Goal: Task Accomplishment & Management: Use online tool/utility

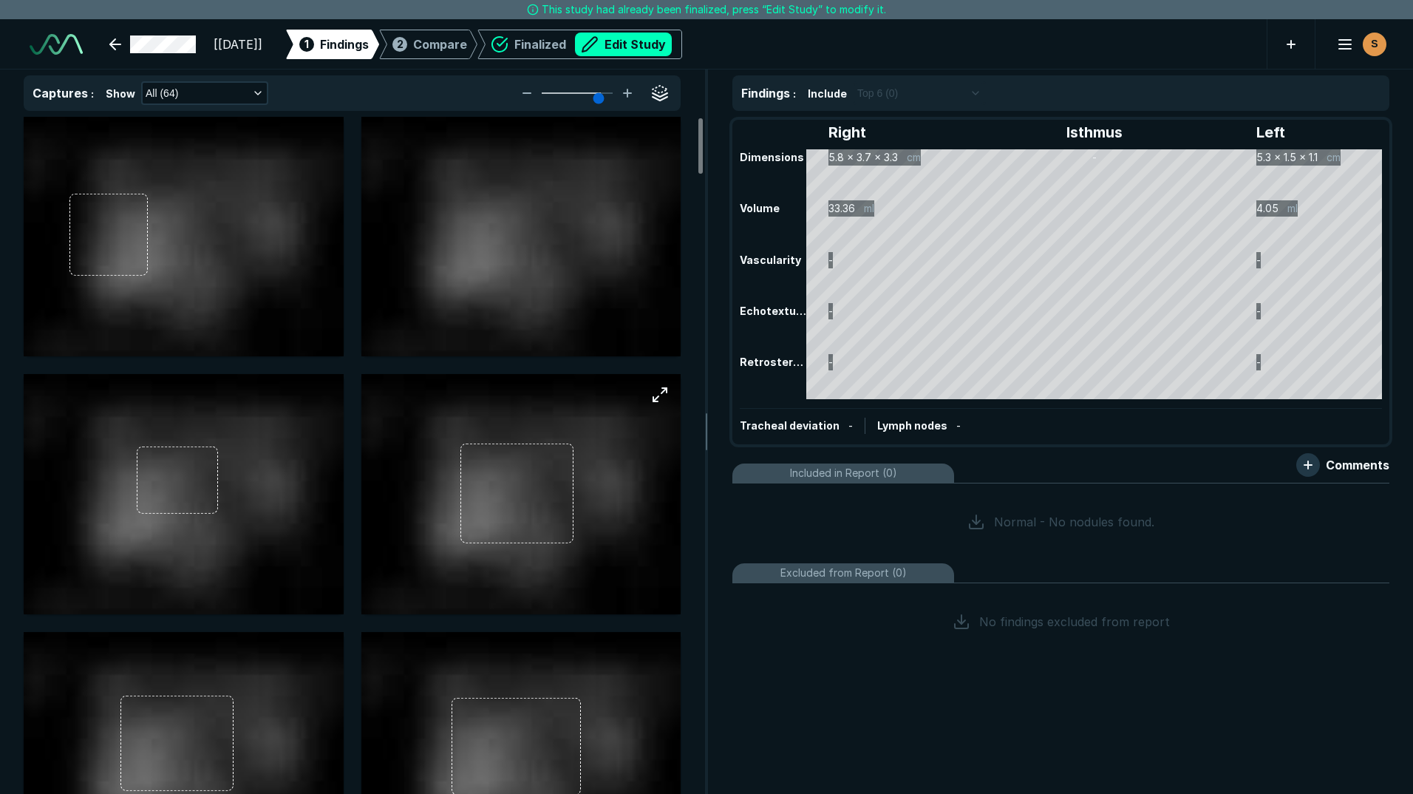
scroll to position [5126, 8257]
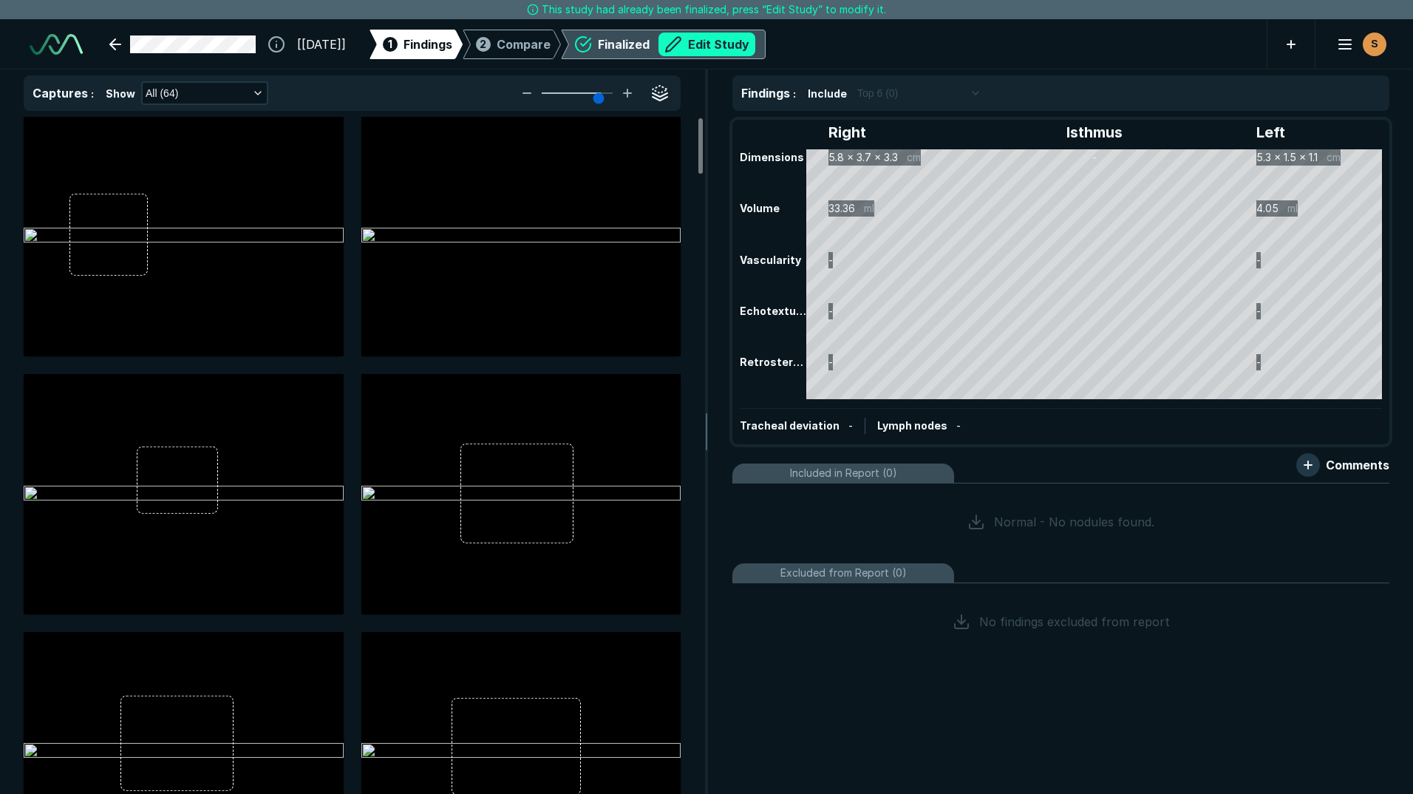
click at [743, 40] on button "Edit Study" at bounding box center [706, 45] width 97 height 24
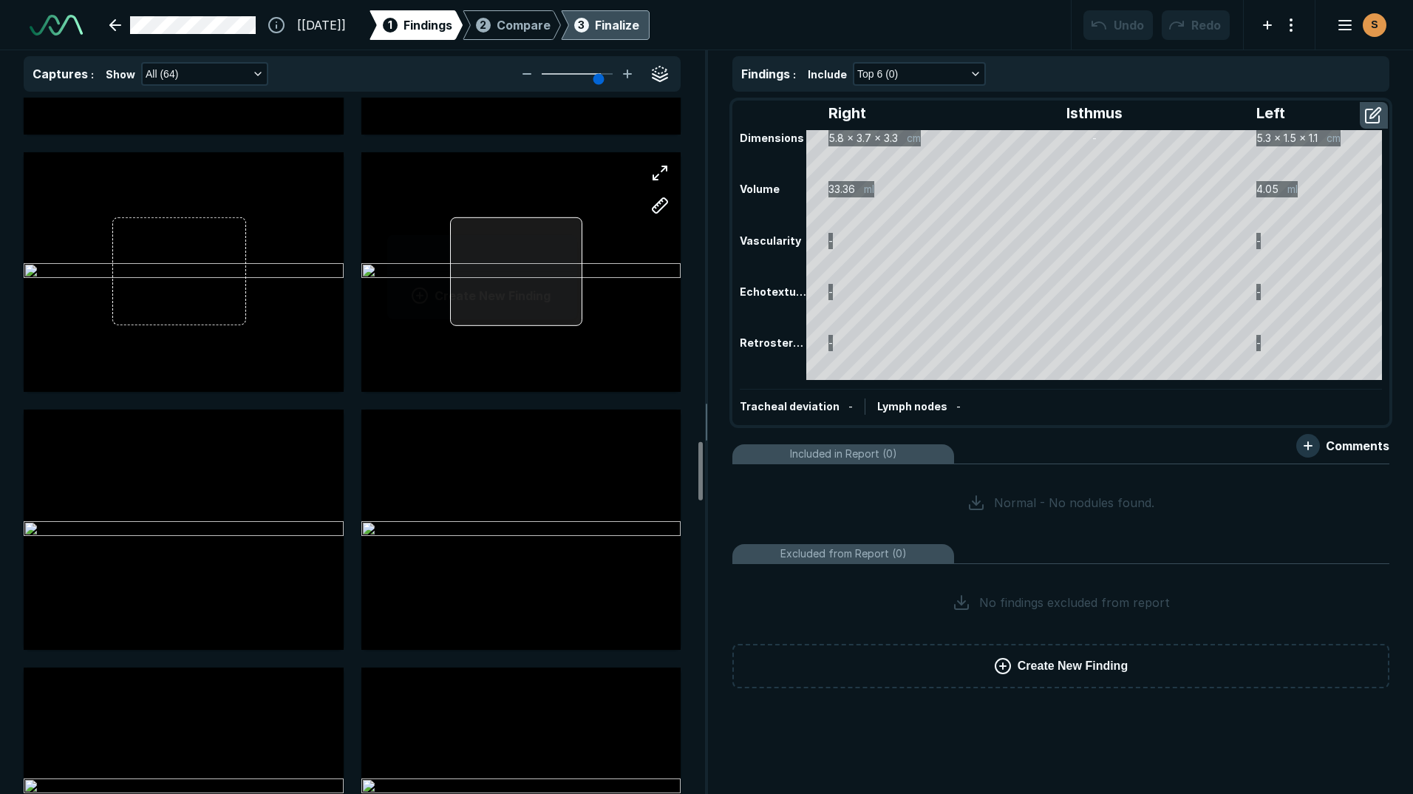
scroll to position [2027, 2741]
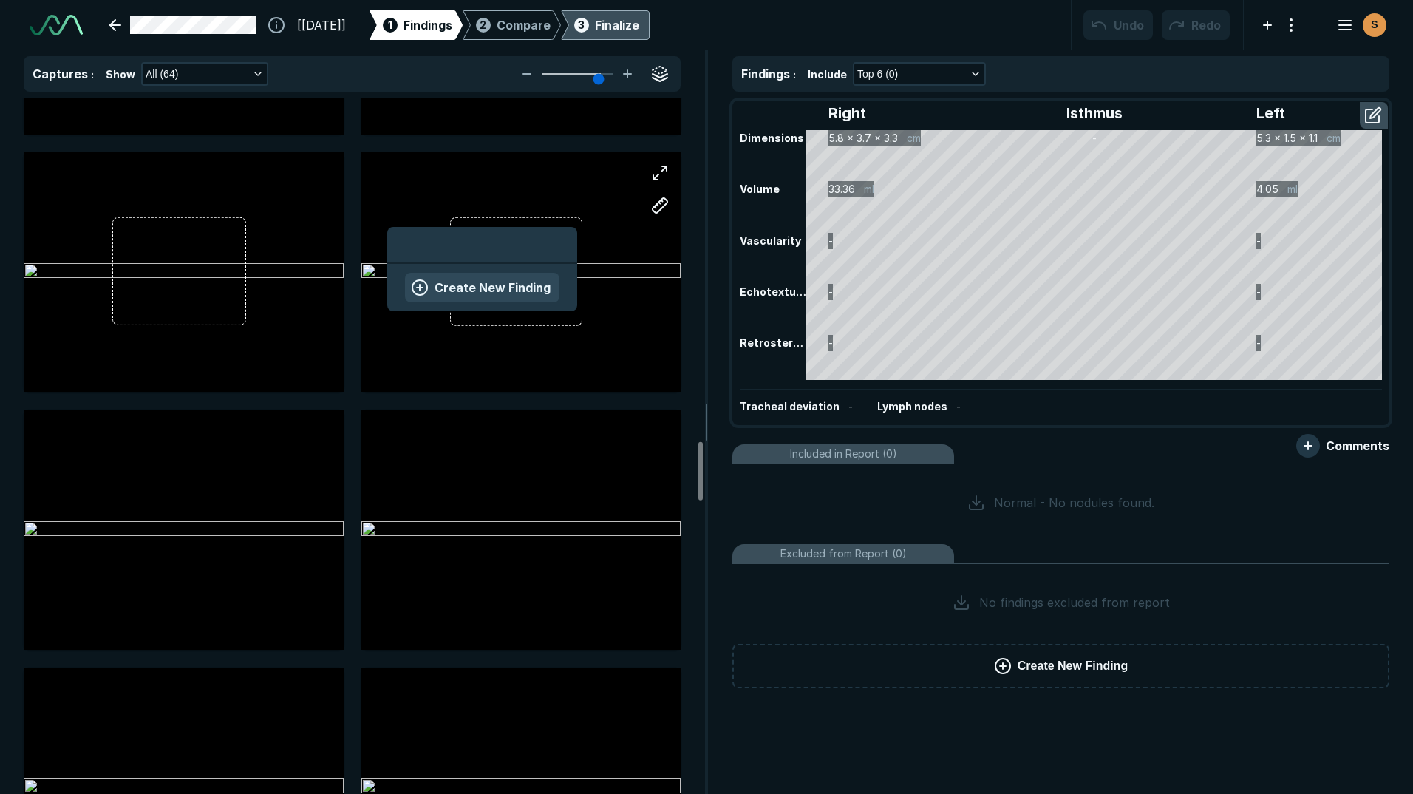
drag, startPoint x: 574, startPoint y: 228, endPoint x: 525, endPoint y: 284, distance: 74.9
click at [525, 284] on button "Create New Finding" at bounding box center [482, 288] width 154 height 30
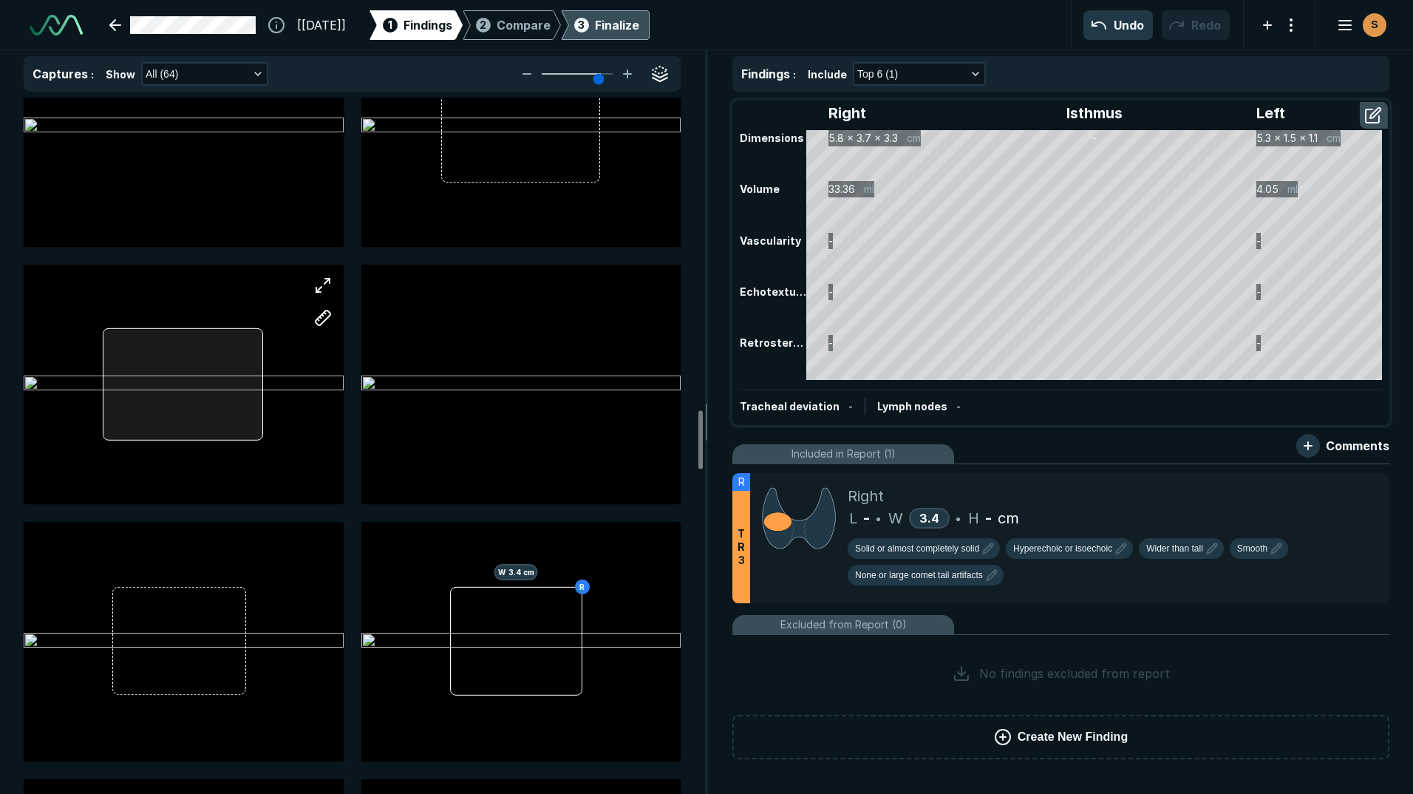
drag, startPoint x: 259, startPoint y: 359, endPoint x: 260, endPoint y: 330, distance: 29.6
click at [260, 330] on div at bounding box center [183, 384] width 161 height 112
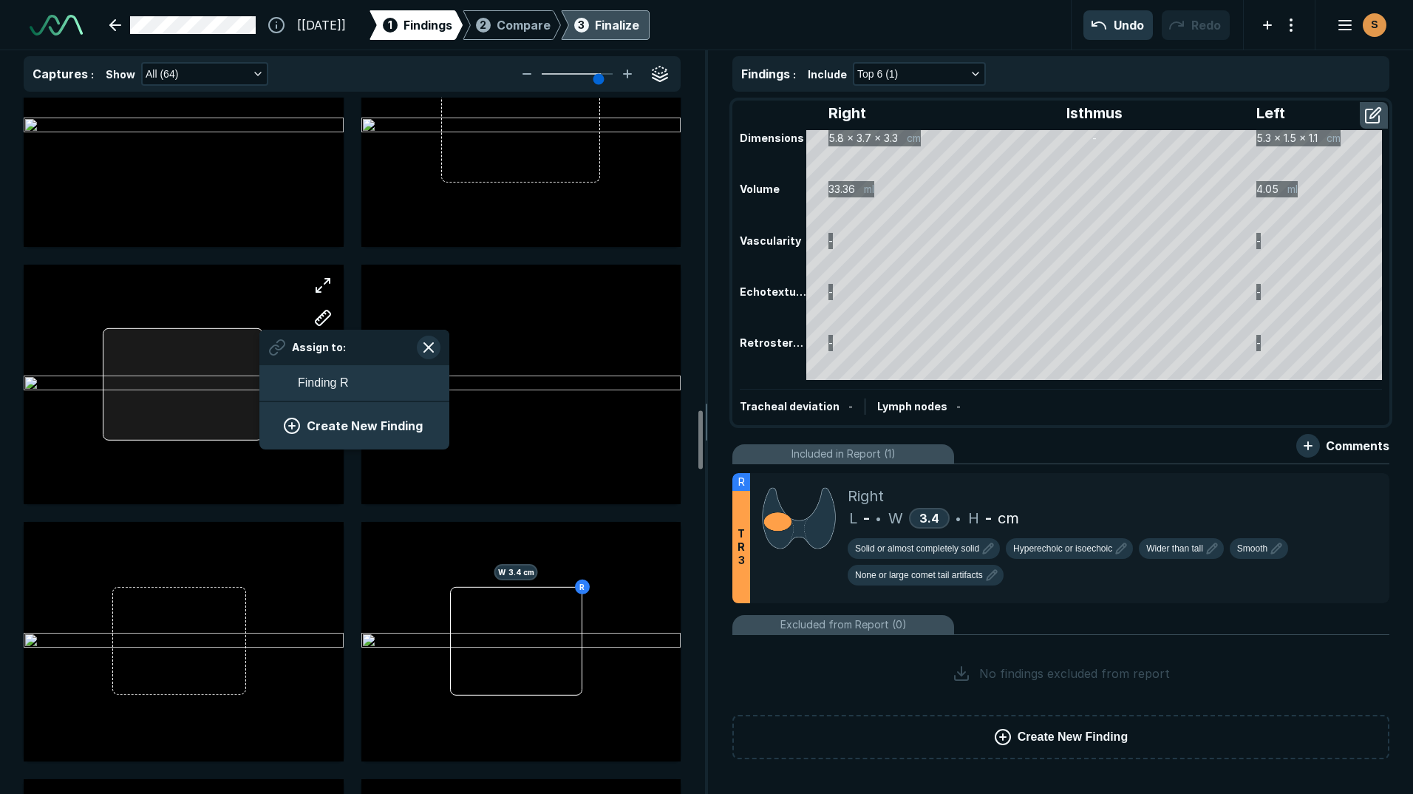
drag, startPoint x: 260, startPoint y: 330, endPoint x: 151, endPoint y: 382, distance: 120.6
click at [151, 382] on div at bounding box center [183, 384] width 161 height 112
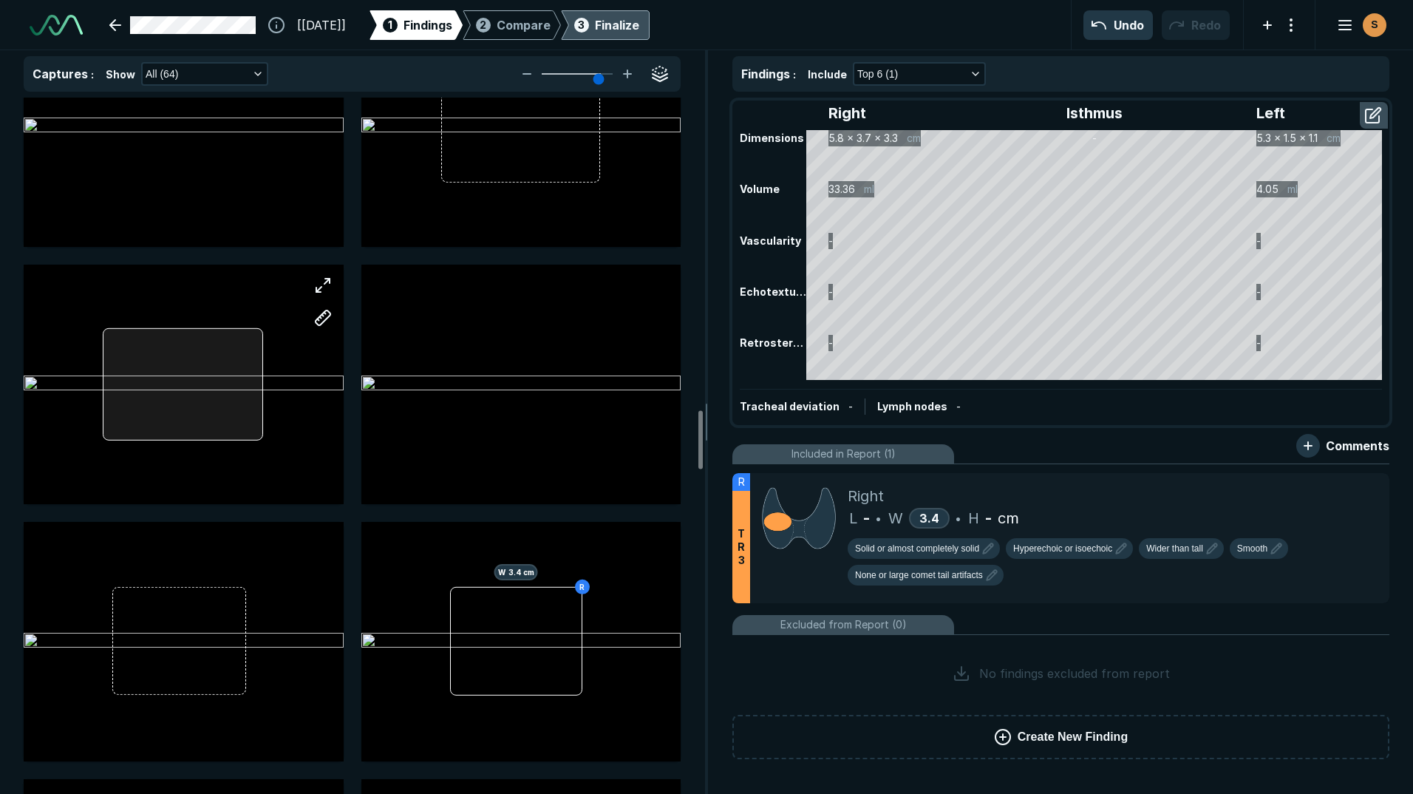
click at [185, 374] on div at bounding box center [184, 384] width 320 height 239
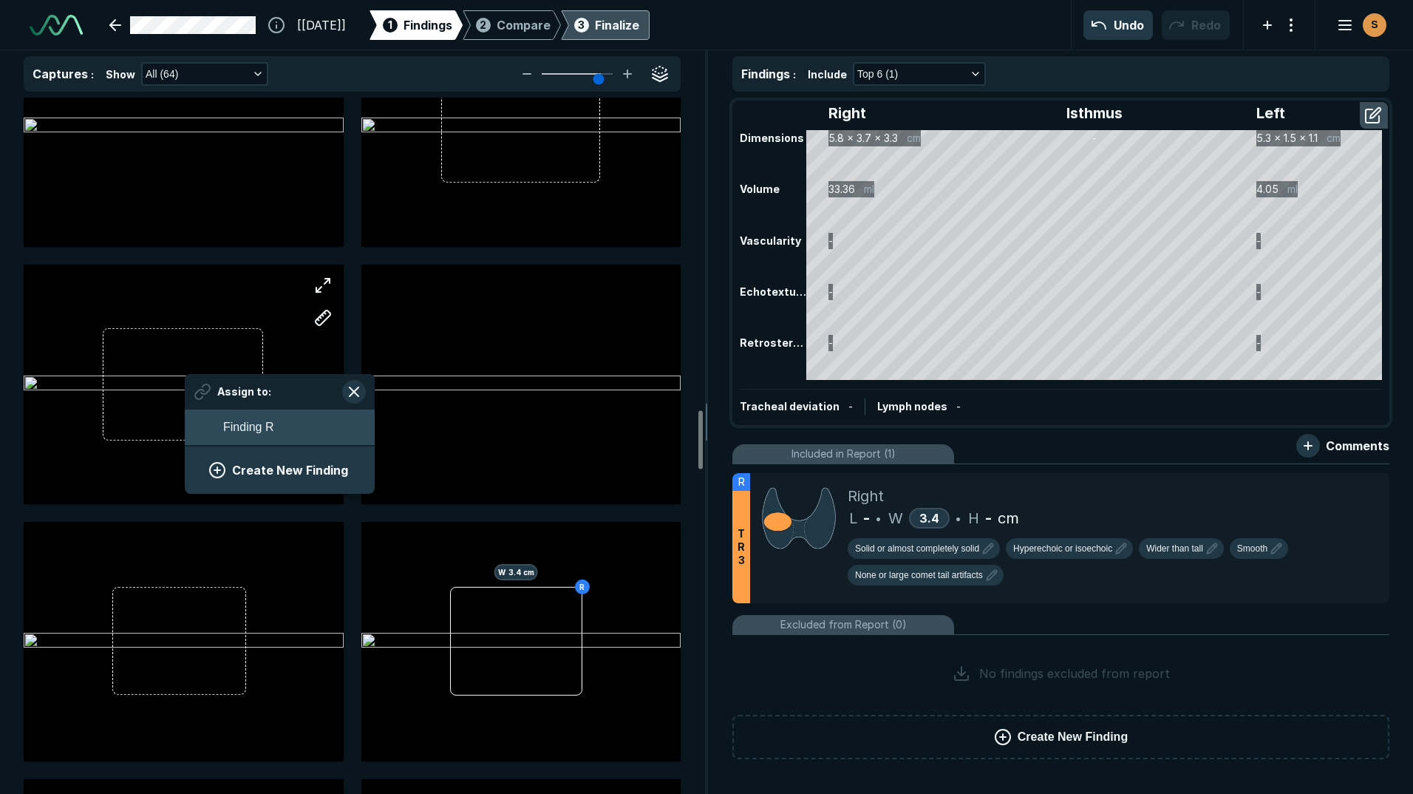
click at [231, 424] on span "Finding R" at bounding box center [248, 427] width 50 height 18
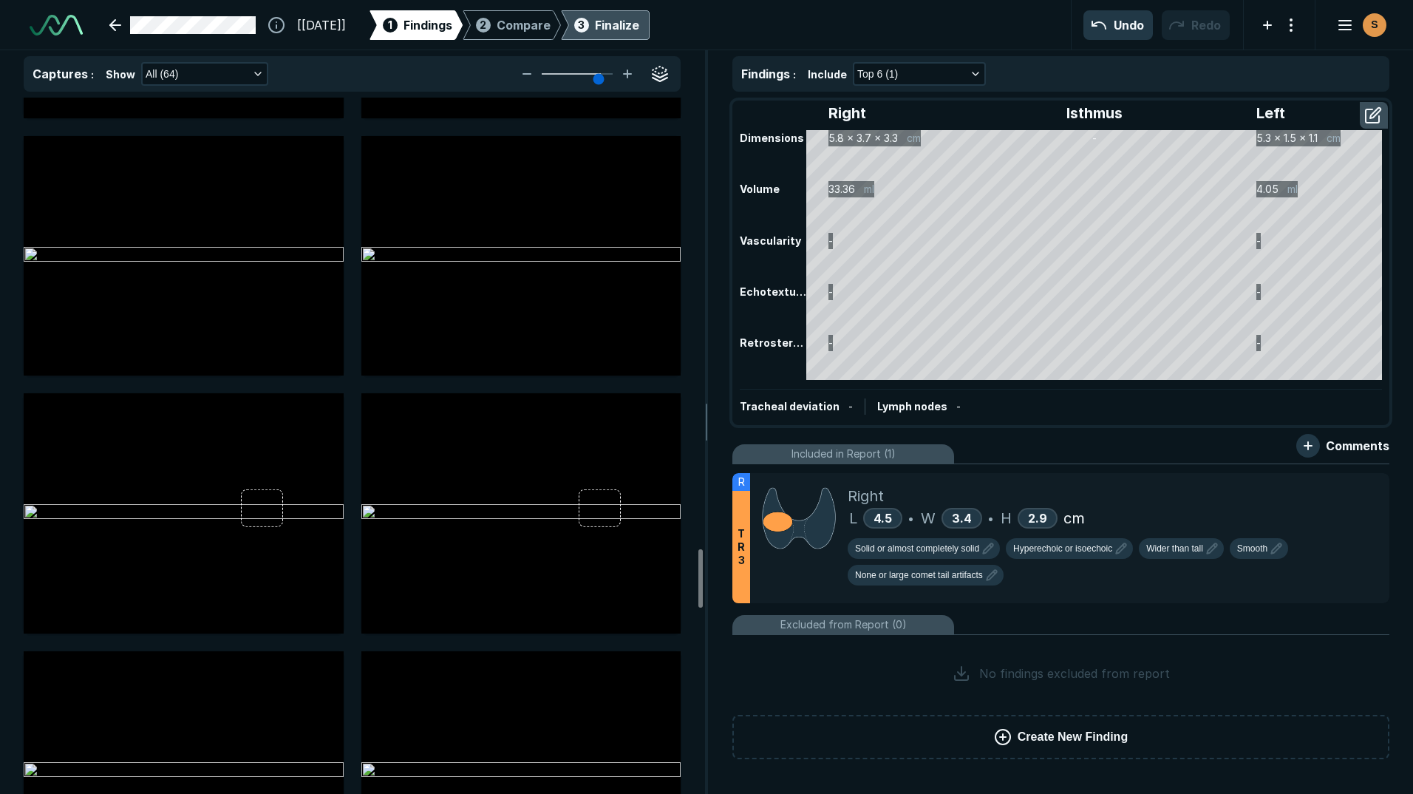
scroll to position [5394, 0]
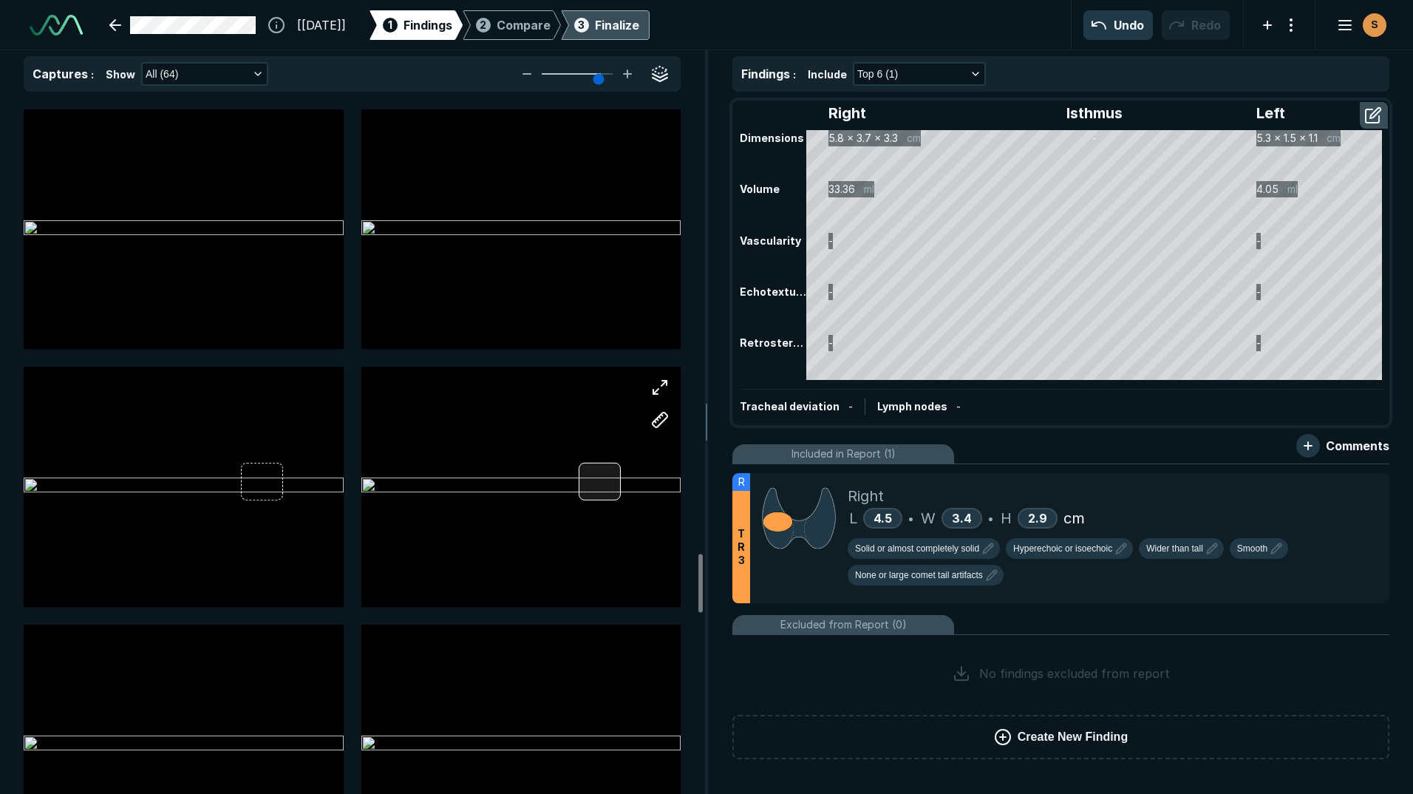
click at [599, 487] on div at bounding box center [600, 481] width 42 height 38
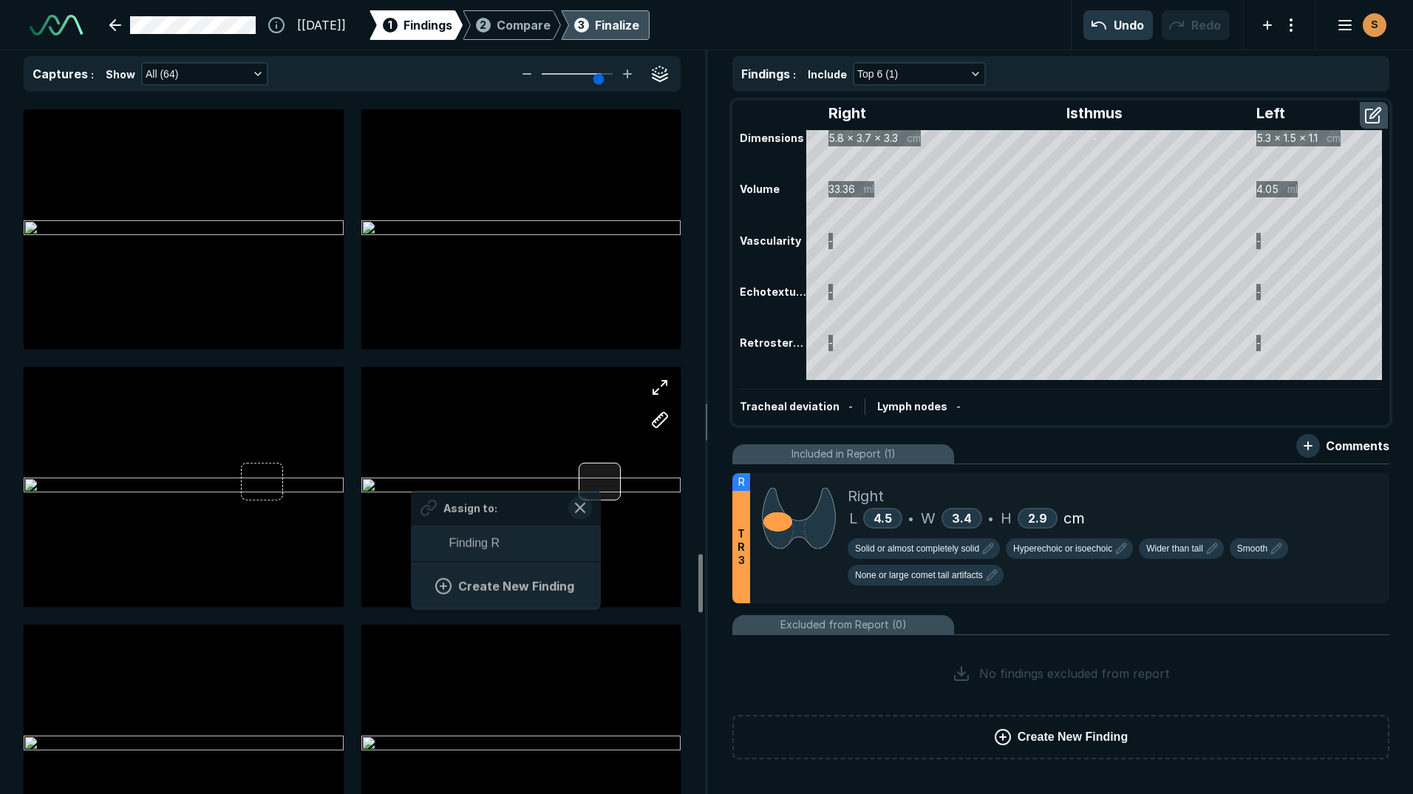
scroll to position [2027, 2741]
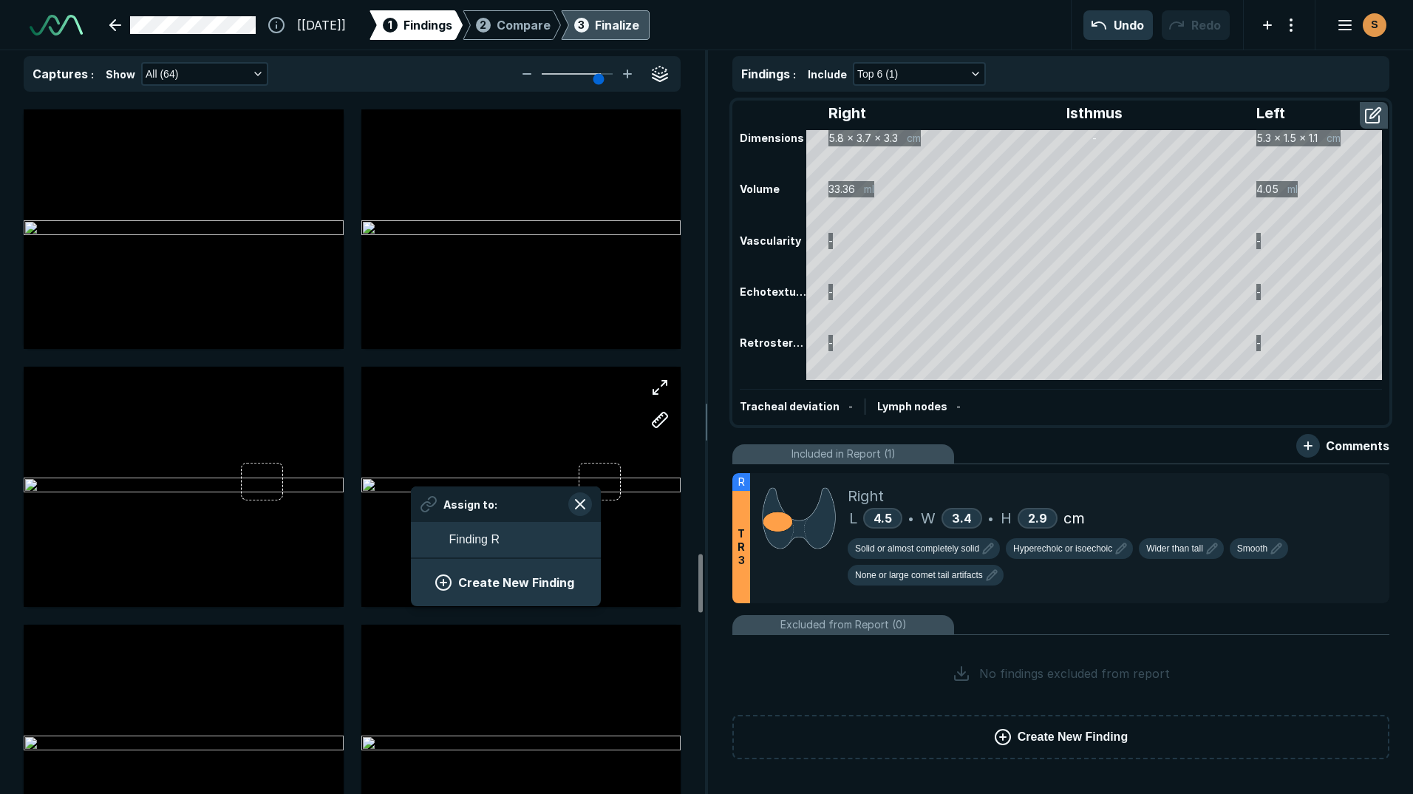
click at [483, 508] on span "Assign to:" at bounding box center [470, 505] width 54 height 16
click at [503, 579] on button "Create New Finding" at bounding box center [506, 583] width 154 height 30
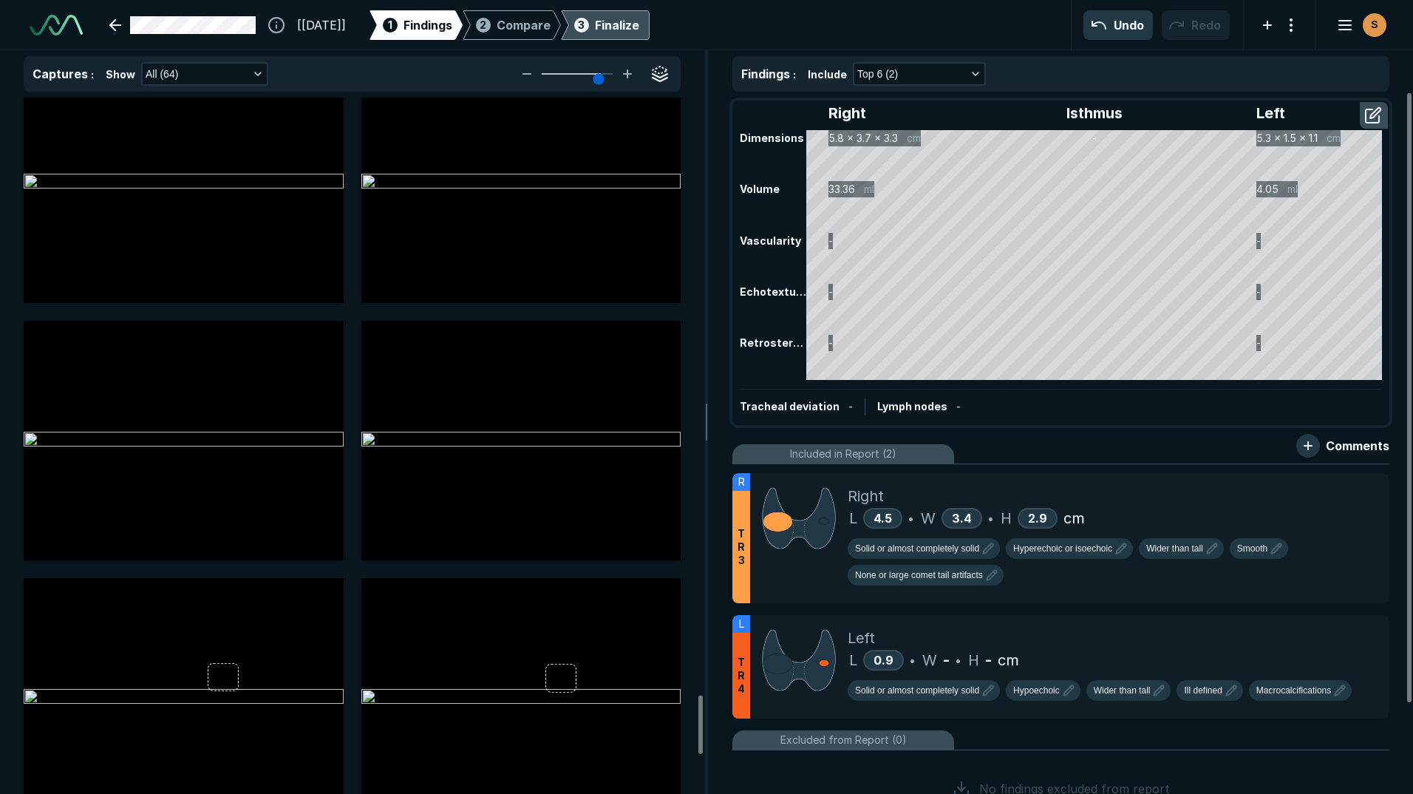
scroll to position [7094, 0]
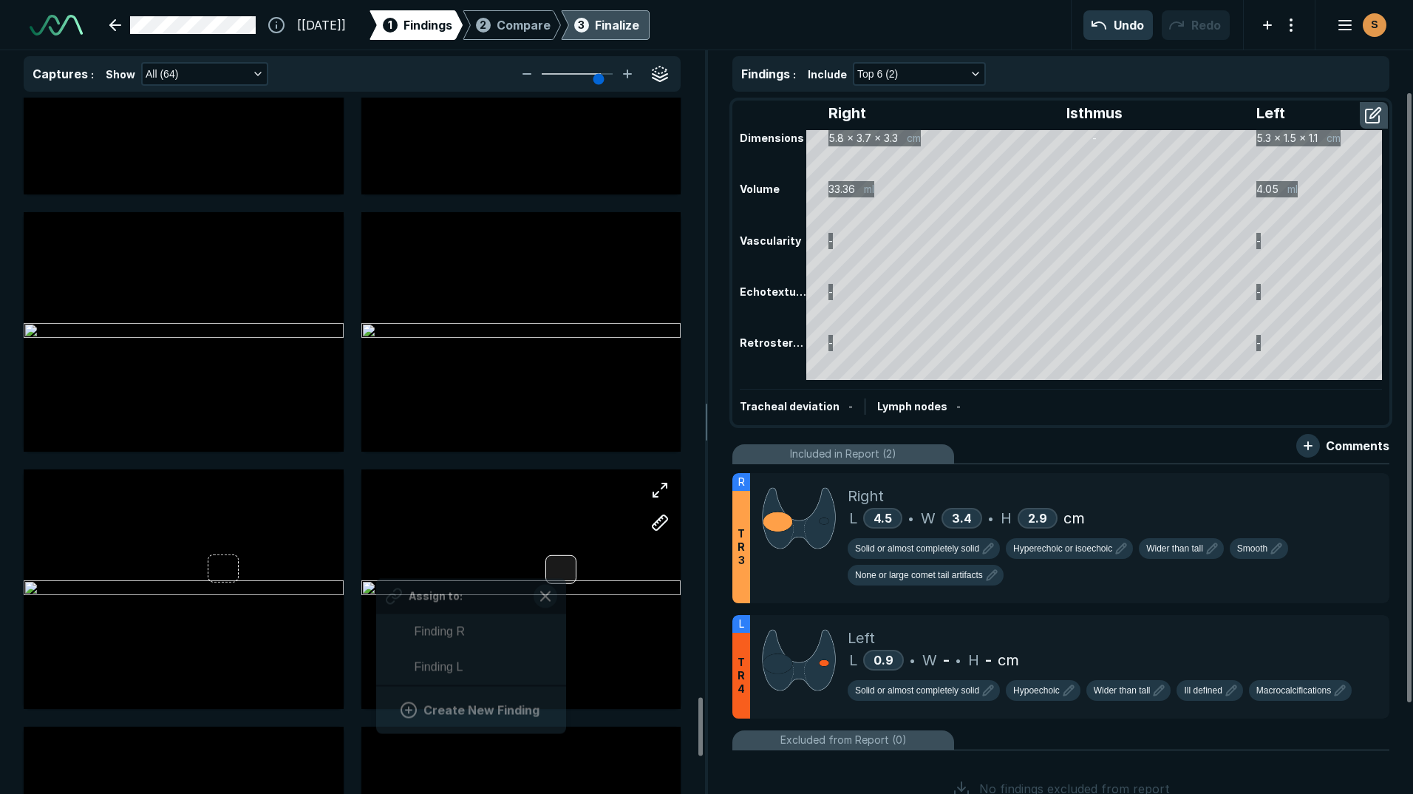
click at [563, 570] on div at bounding box center [560, 569] width 30 height 29
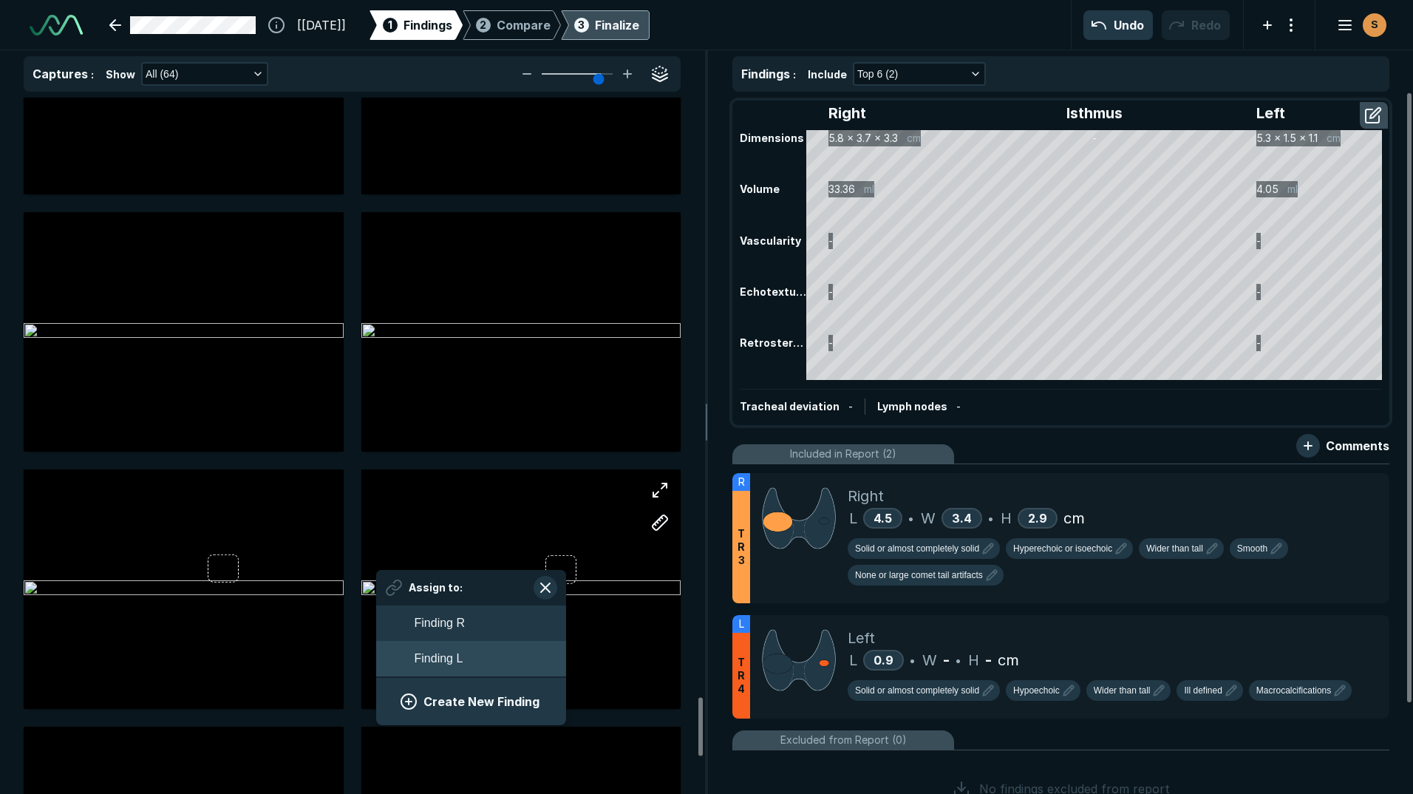
click at [476, 654] on button "Finding L" at bounding box center [471, 658] width 190 height 35
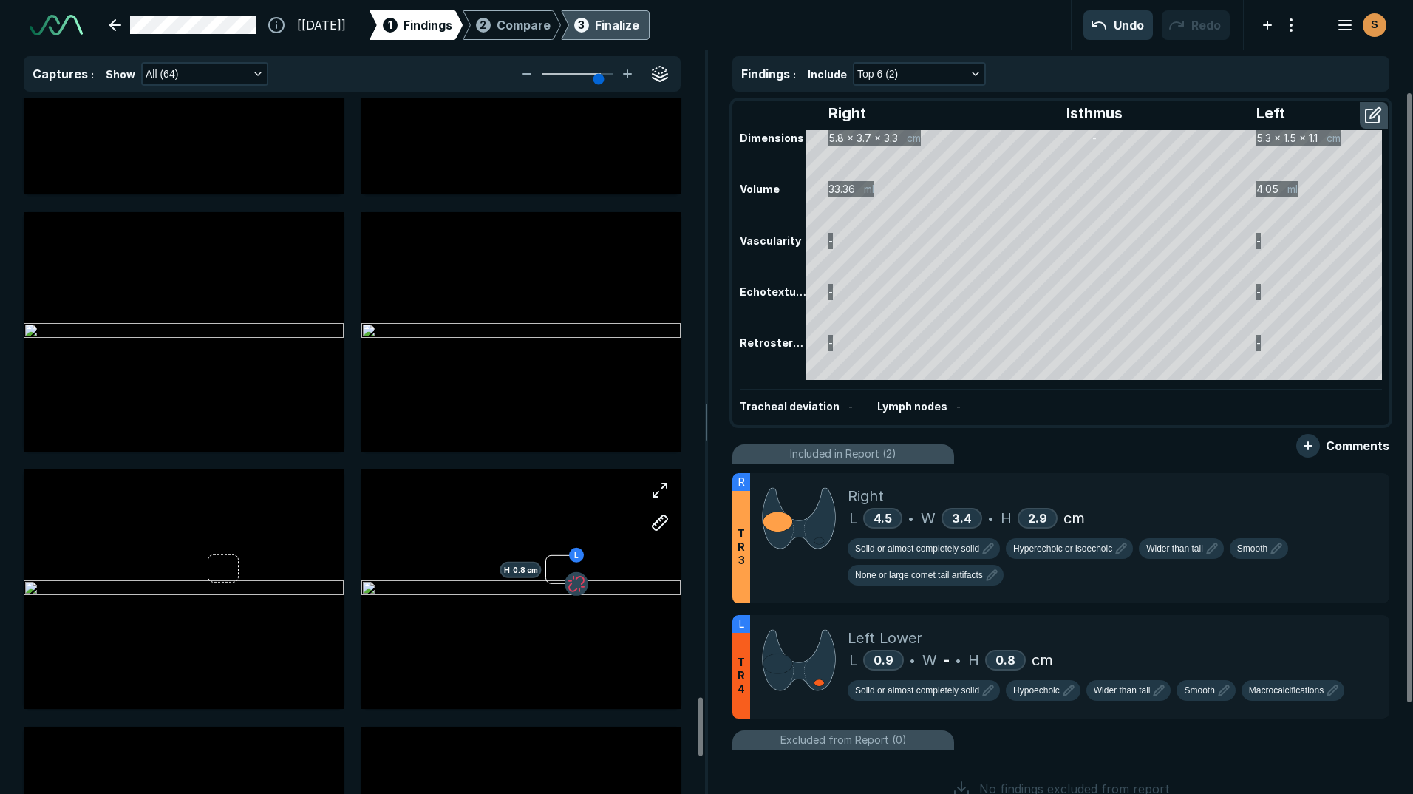
click at [579, 583] on button "button" at bounding box center [577, 584] width 24 height 24
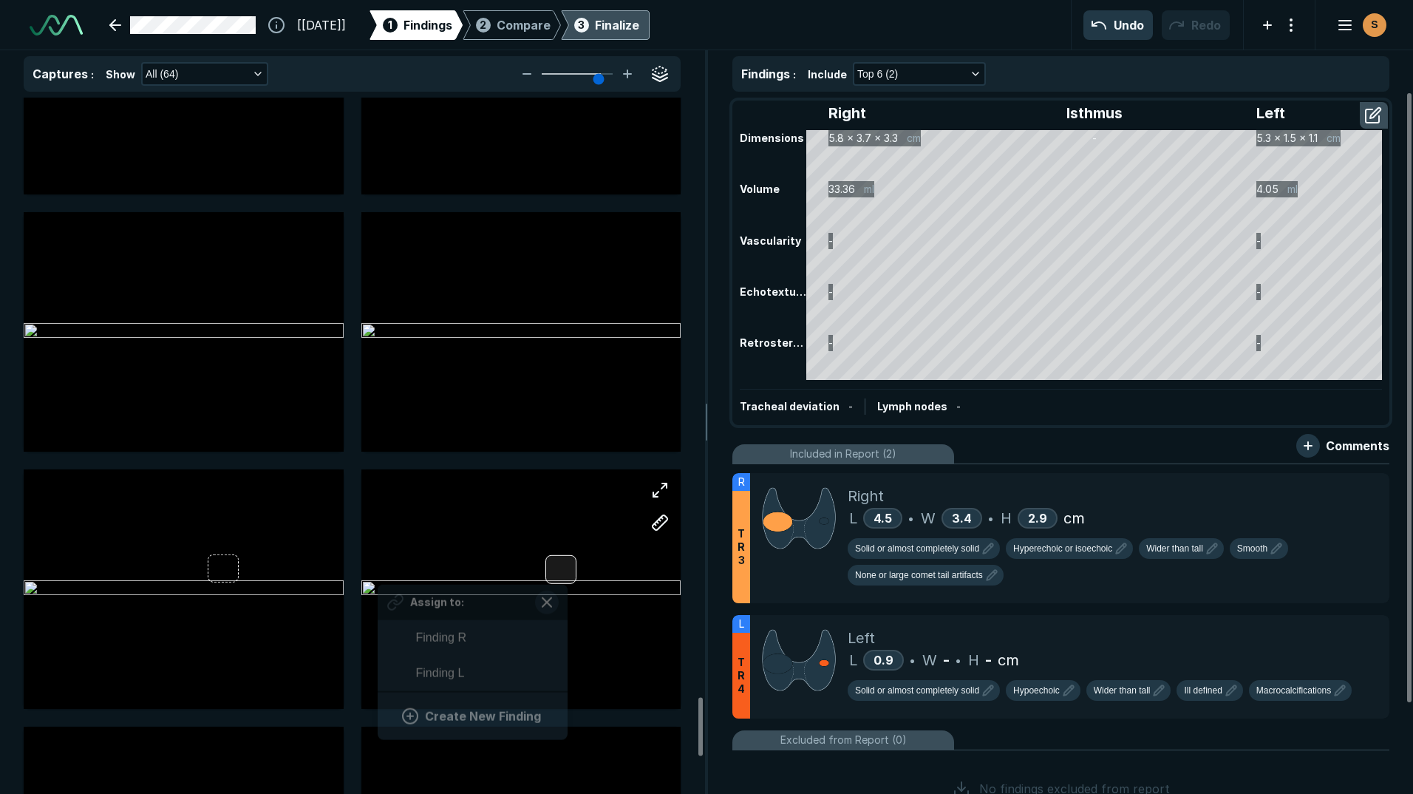
click at [565, 576] on div at bounding box center [560, 569] width 30 height 29
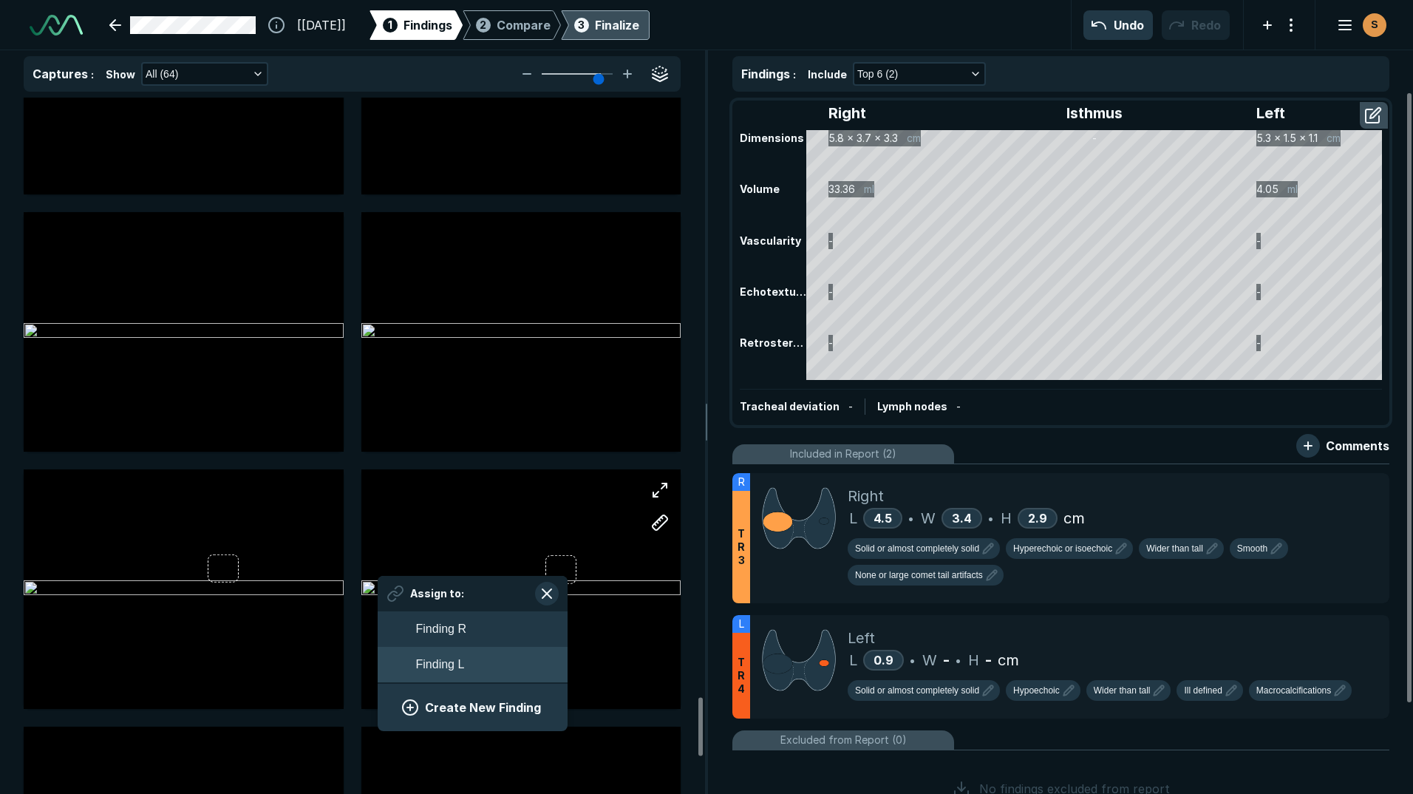
click at [466, 665] on button "Finding L" at bounding box center [473, 664] width 190 height 35
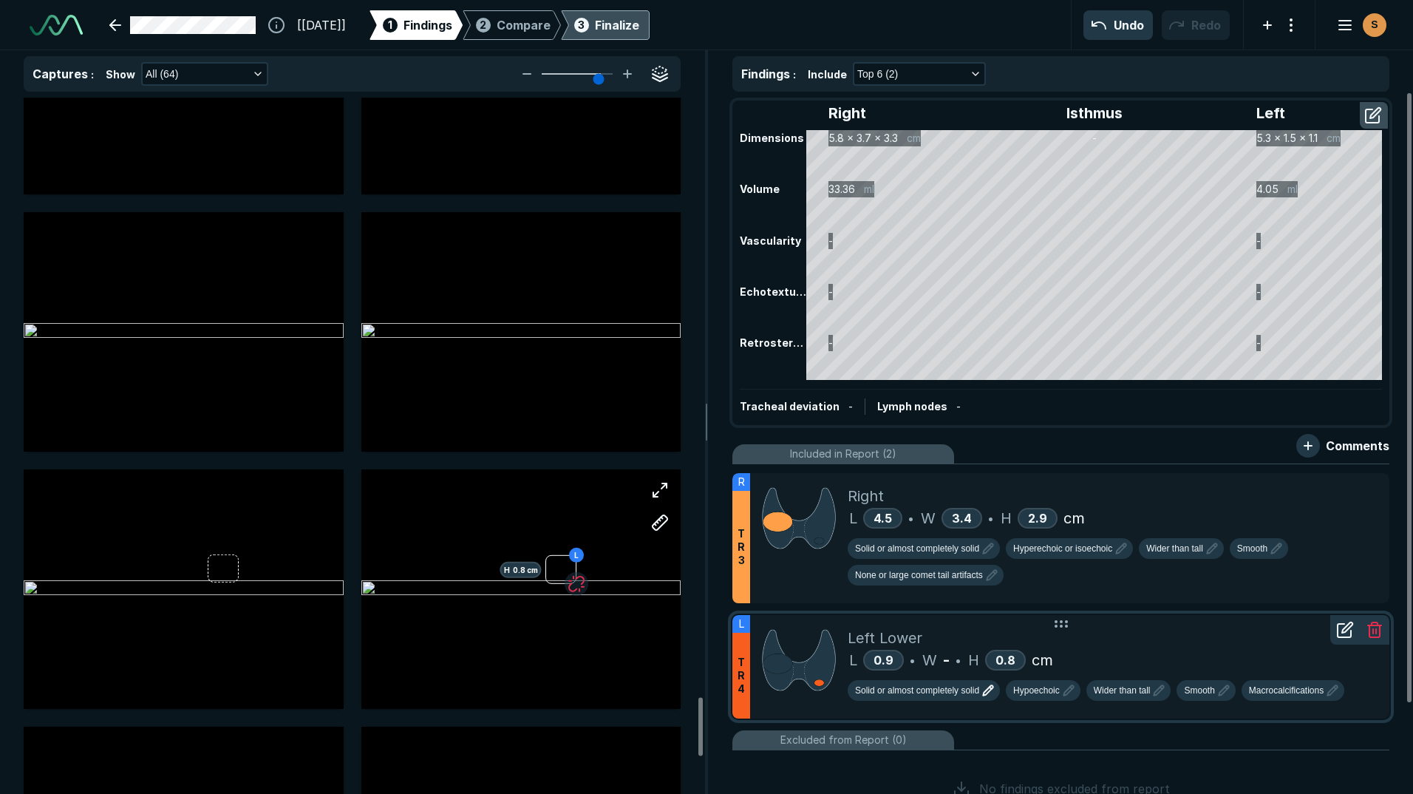
scroll to position [74, 0]
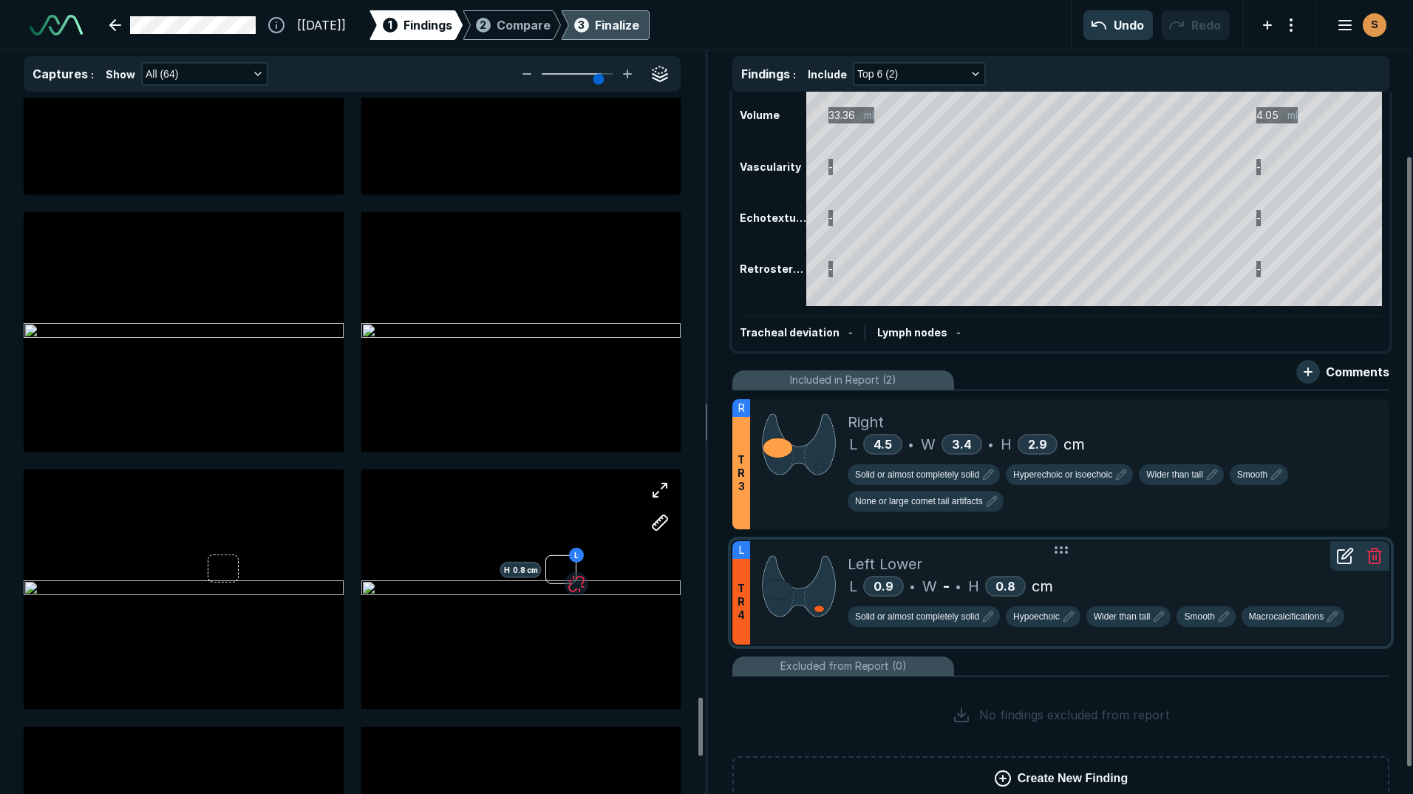
click at [1341, 556] on icon at bounding box center [1345, 556] width 18 height 18
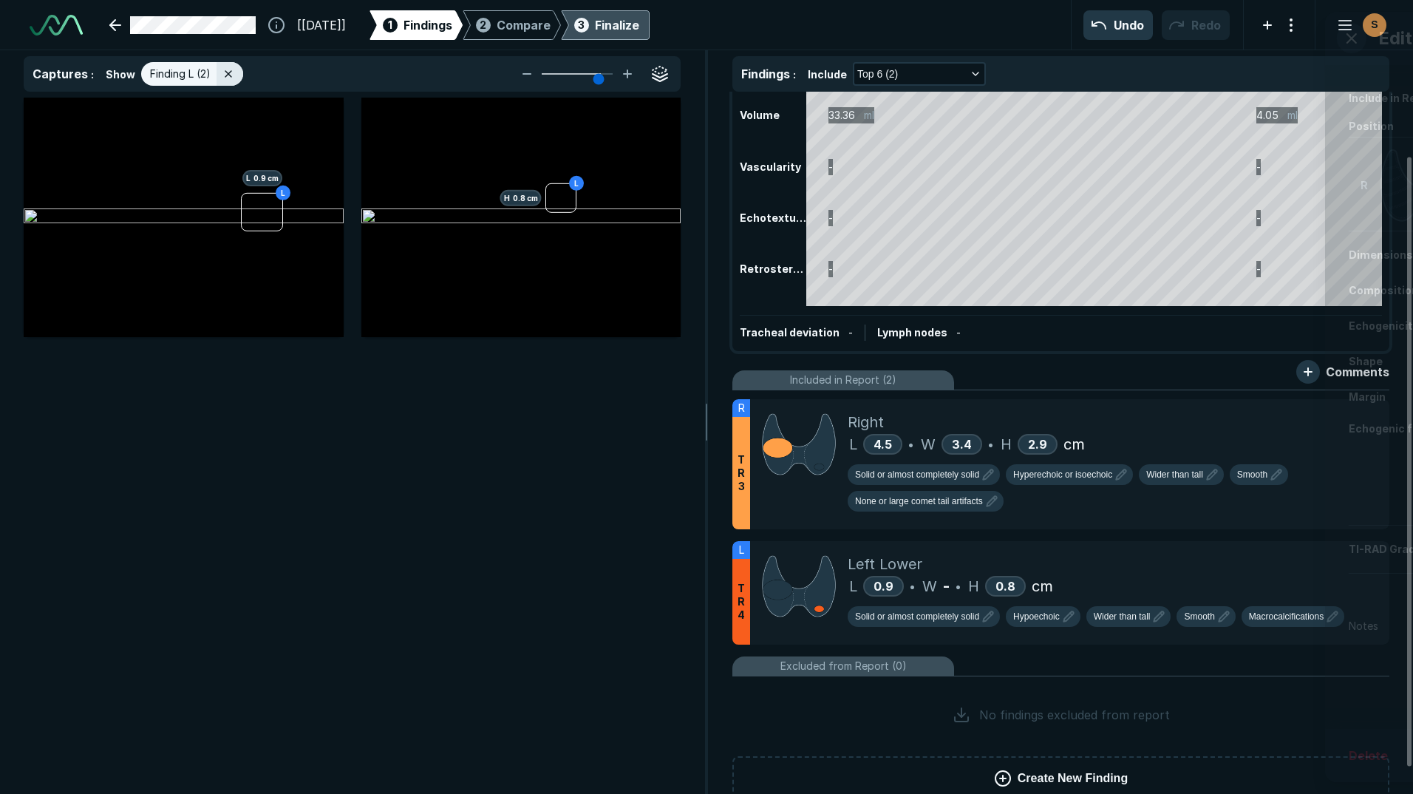
scroll to position [4870, 4832]
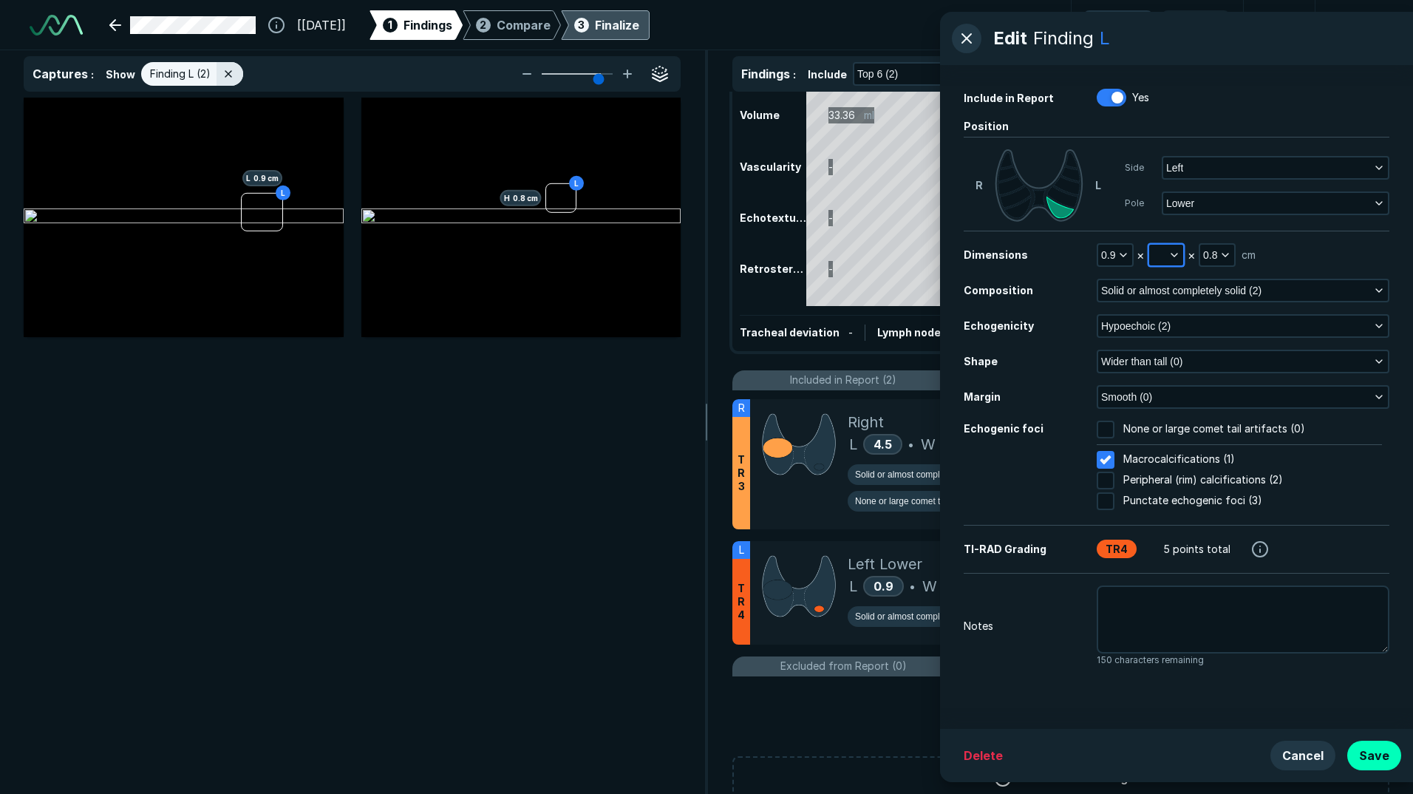
click at [1173, 252] on icon "button" at bounding box center [1174, 255] width 12 height 12
click at [1177, 324] on input "text" at bounding box center [1186, 323] width 58 height 21
type input "0.7"
click at [1195, 359] on button "Done" at bounding box center [1186, 356] width 61 height 24
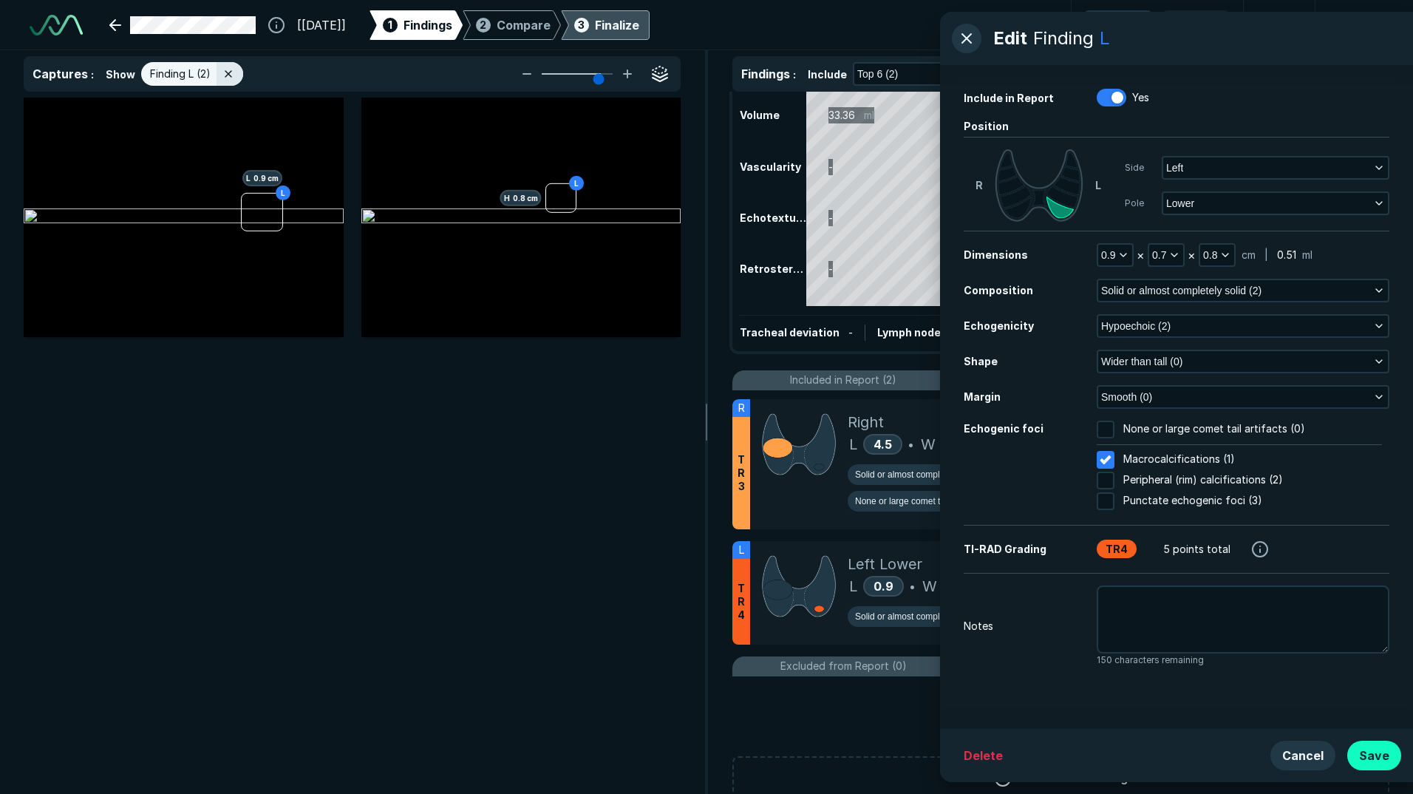
click at [1378, 753] on button "Save" at bounding box center [1374, 755] width 54 height 30
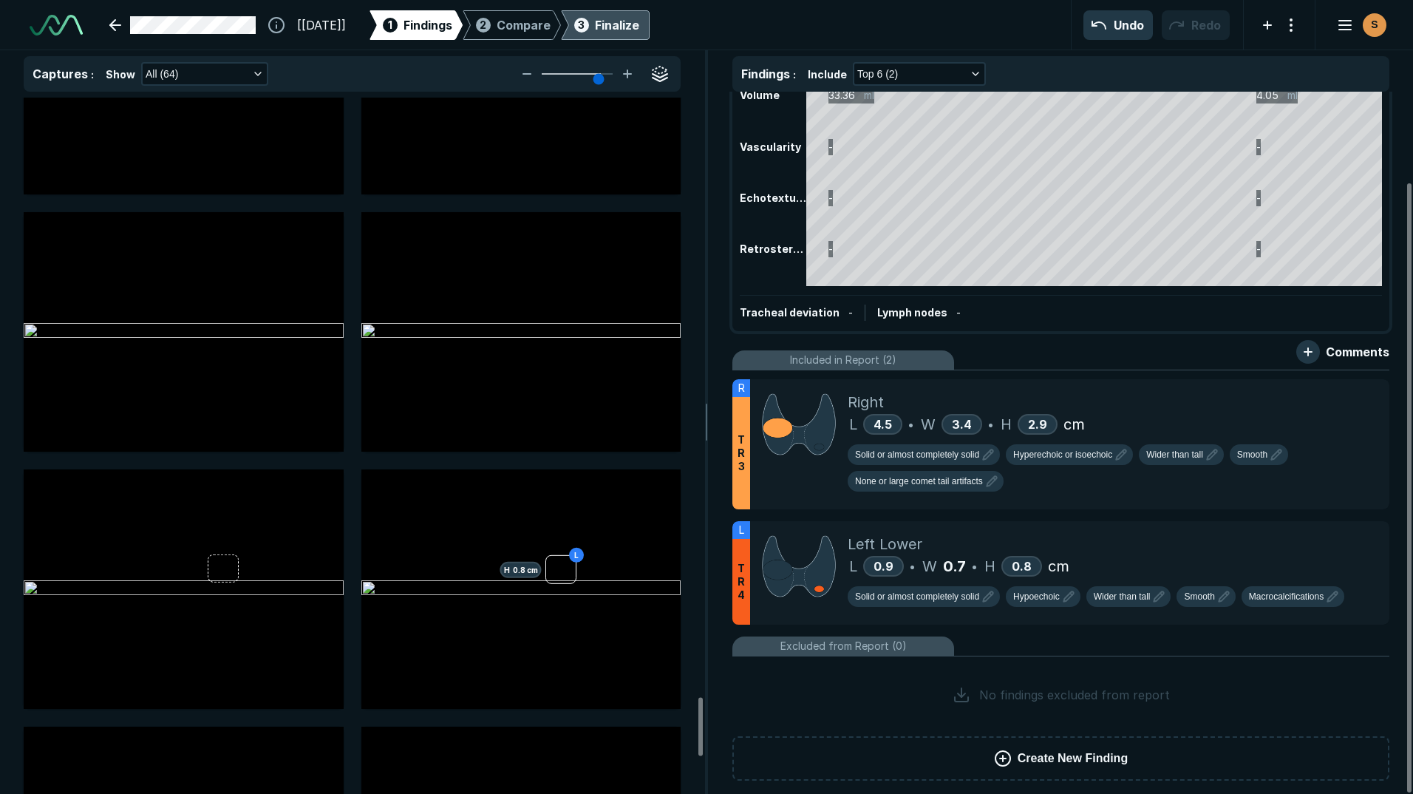
scroll to position [104, 0]
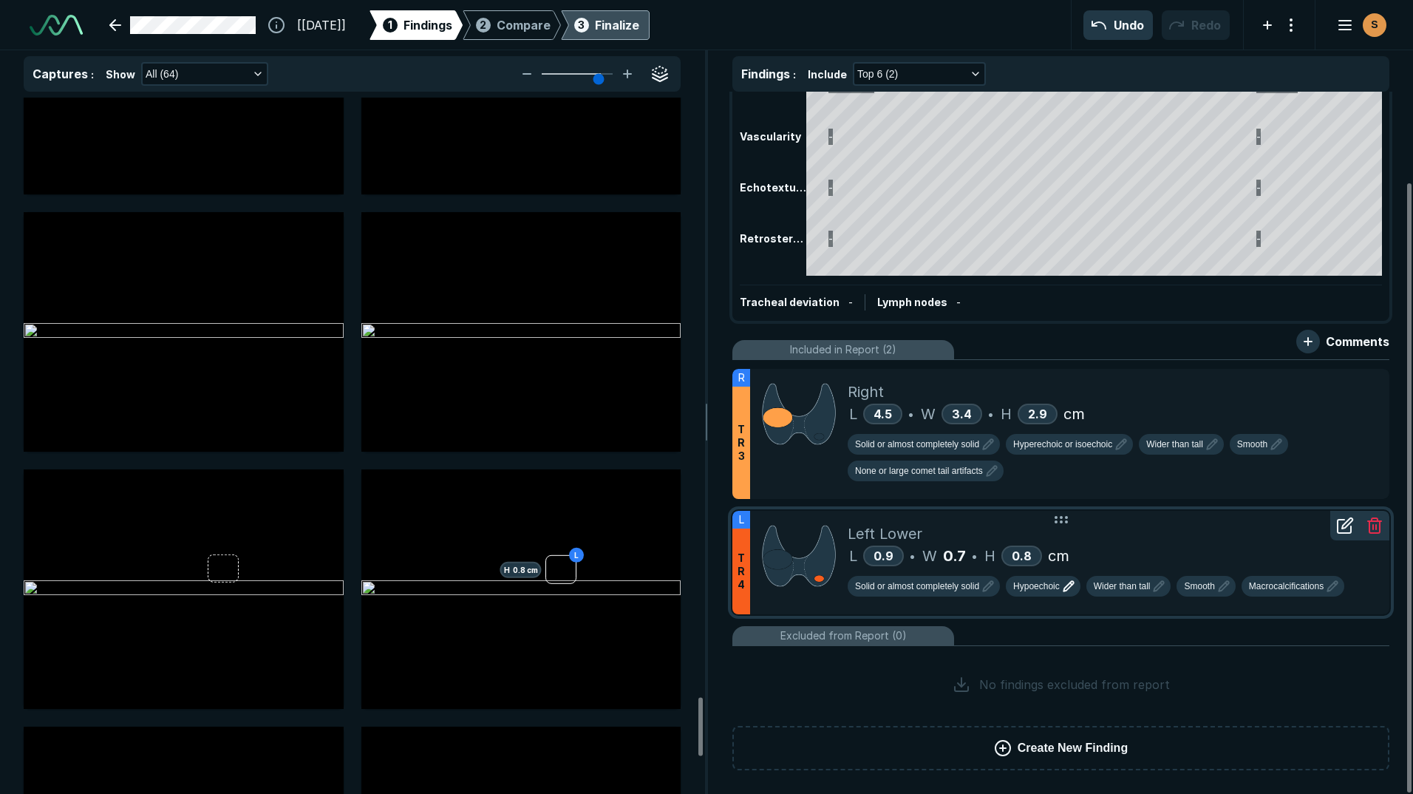
click at [1046, 584] on span "Hypoechoic" at bounding box center [1036, 585] width 47 height 13
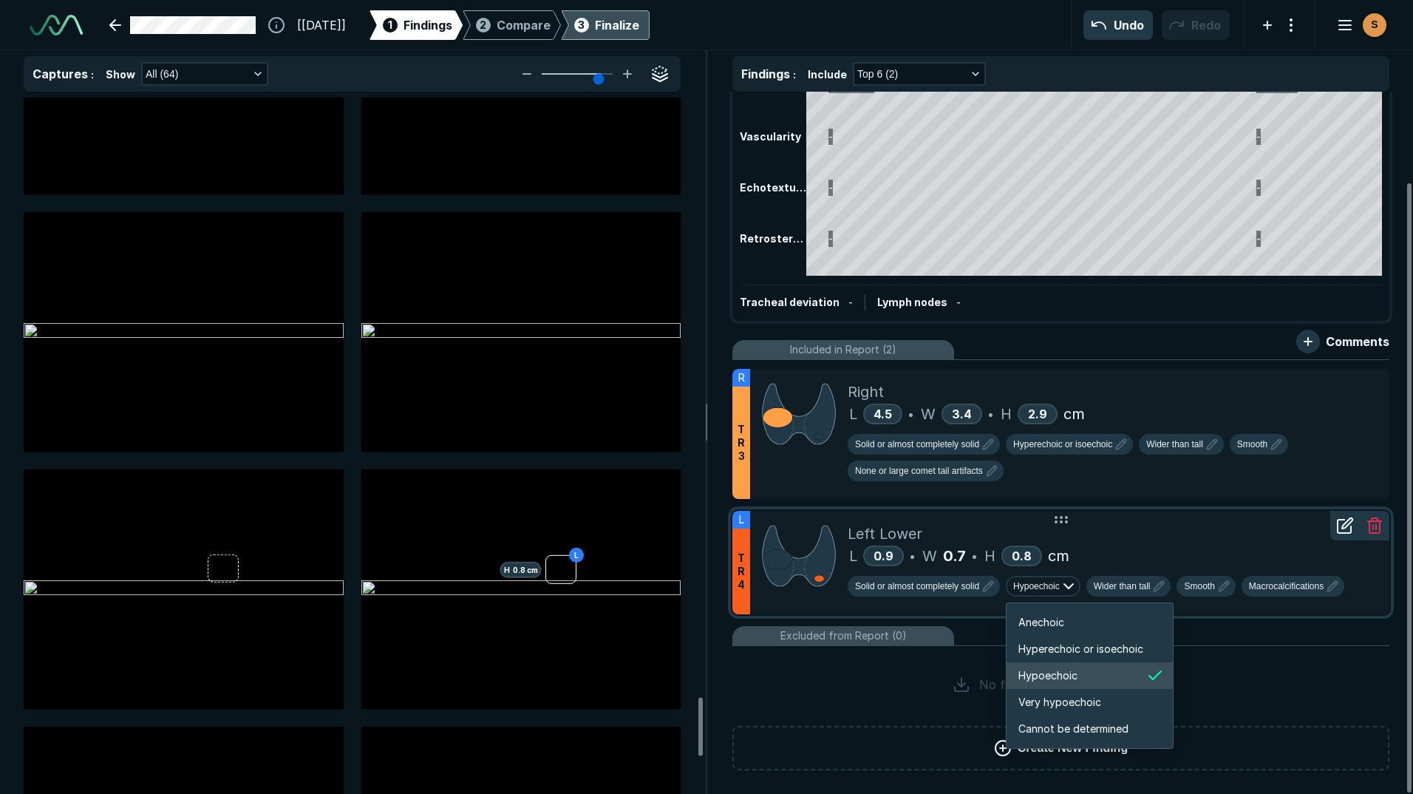
scroll to position [2466, 2648]
click at [1049, 619] on span "Anechoic" at bounding box center [1041, 622] width 46 height 16
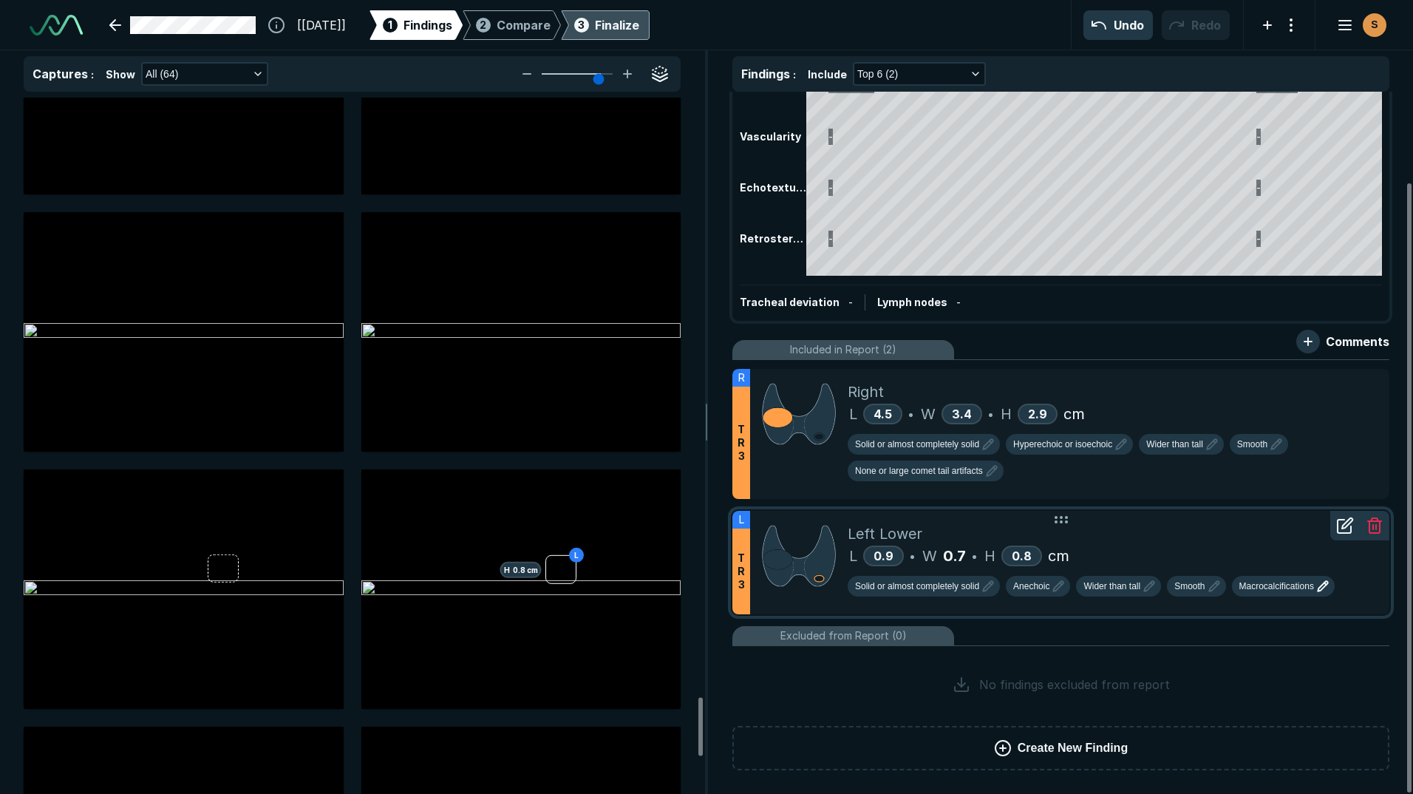
click at [1256, 588] on span "Macrocalcifications" at bounding box center [1276, 585] width 75 height 13
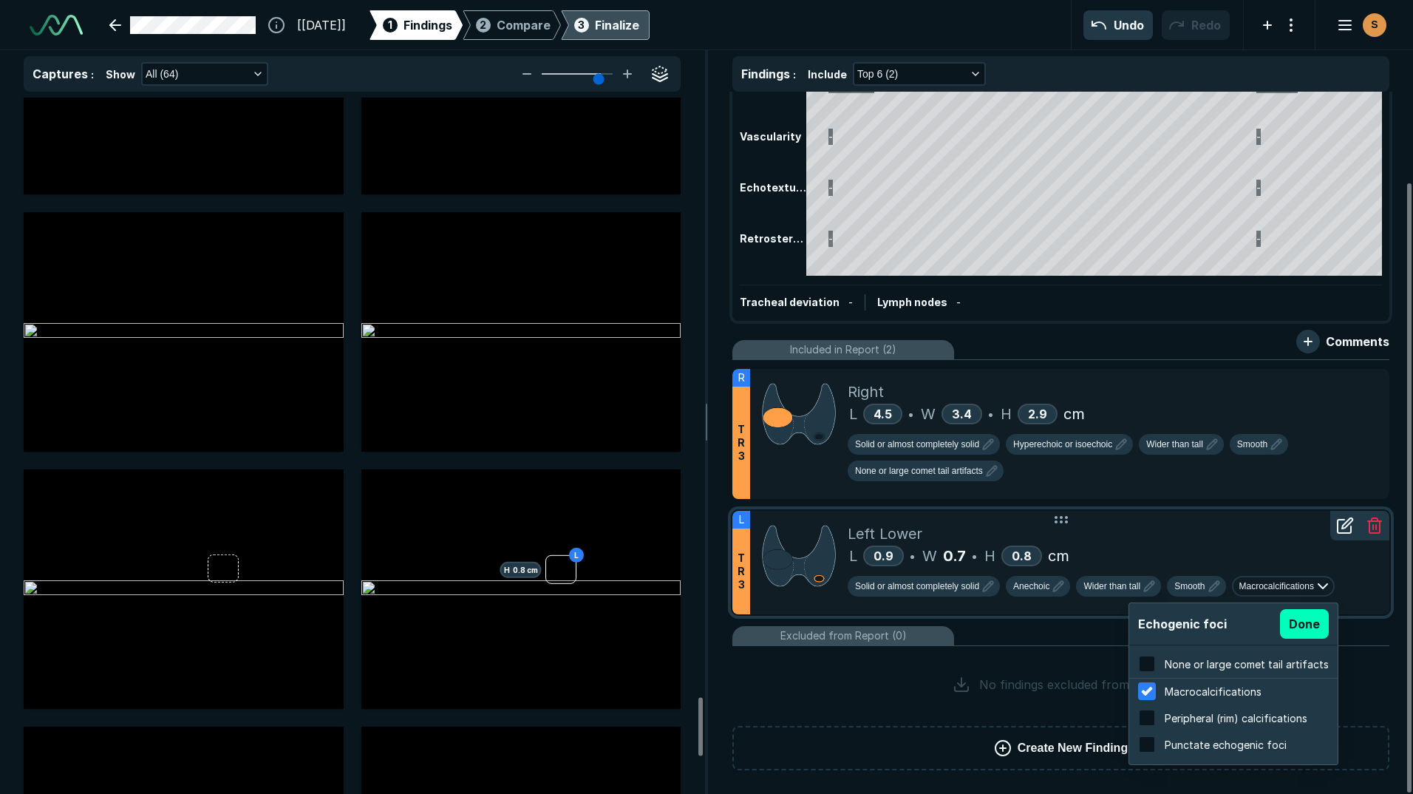
scroll to position [2377, 2818]
click at [1241, 719] on span "Peripheral (rim) calcifications" at bounding box center [1236, 718] width 143 height 13
checkbox input "true"
click at [1242, 689] on span "Macrocalcifications" at bounding box center [1213, 691] width 97 height 13
checkbox input "false"
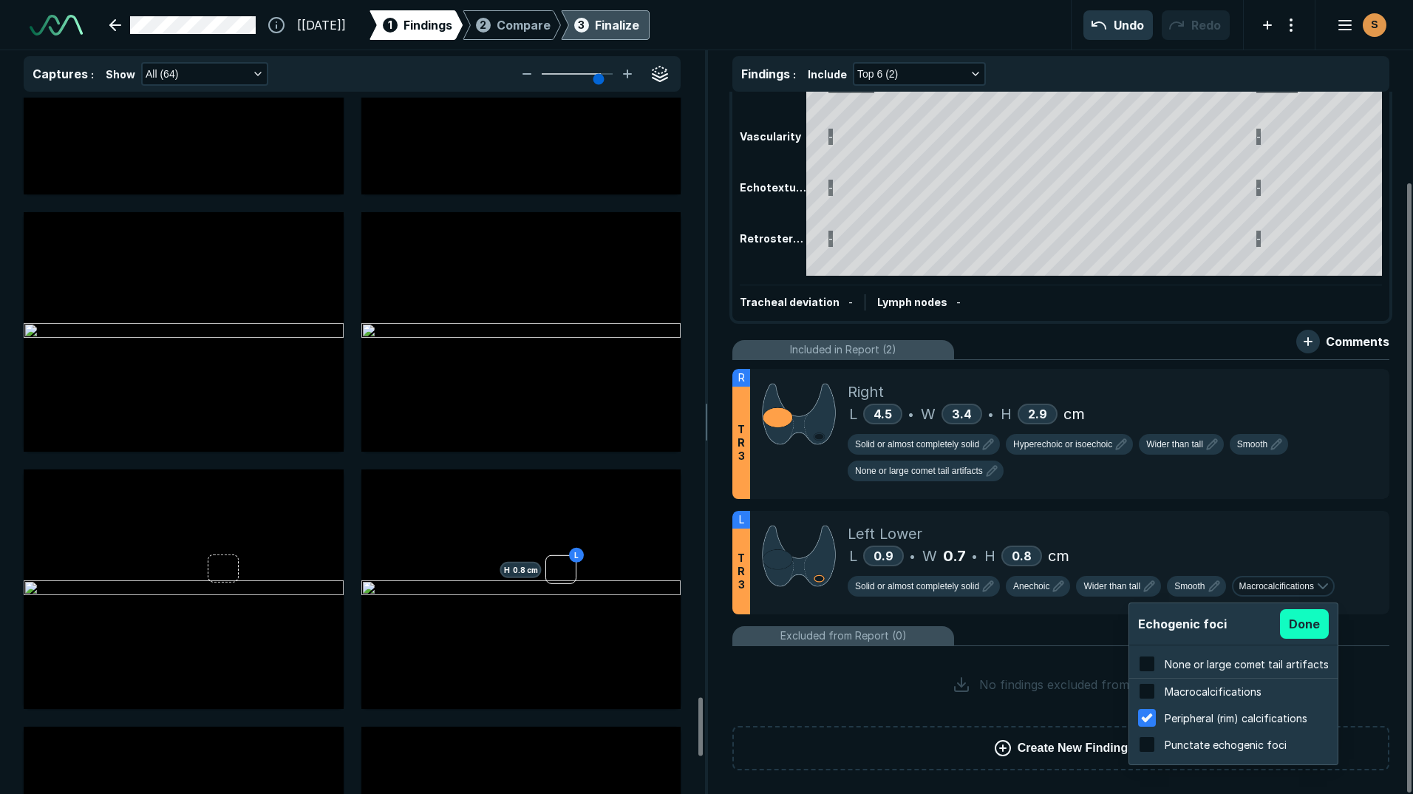
click at [1302, 624] on button "Done" at bounding box center [1304, 624] width 49 height 30
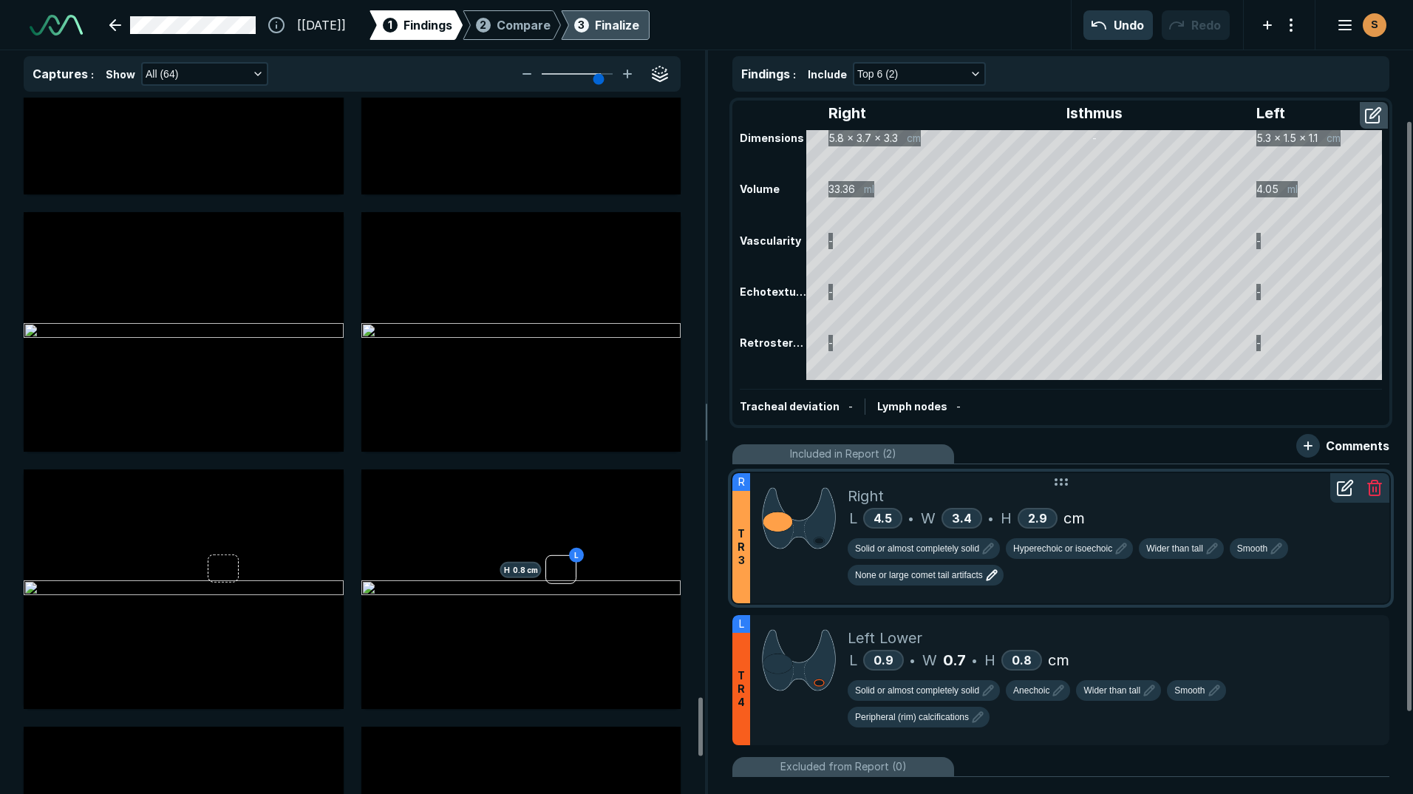
scroll to position [131, 0]
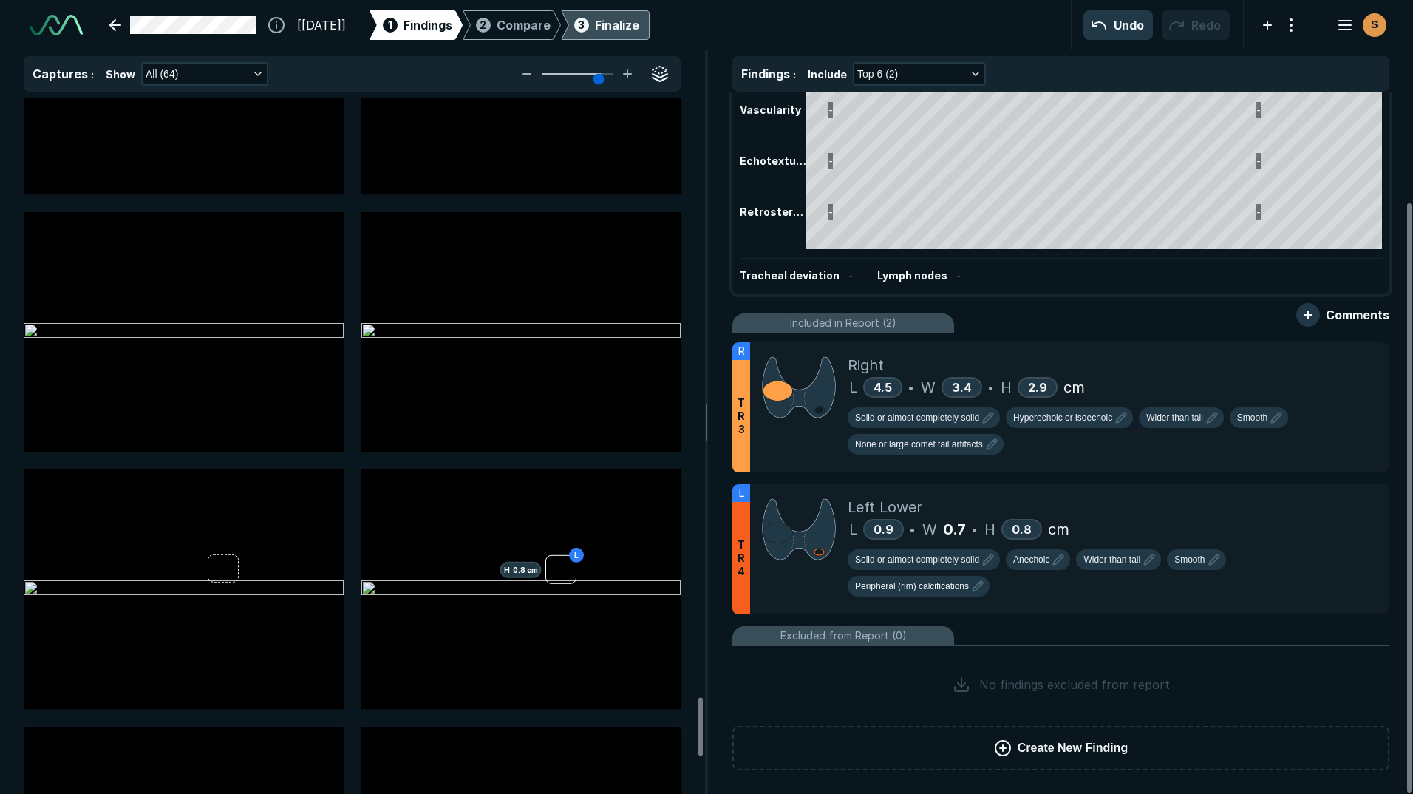
click at [639, 27] on div "Finalize" at bounding box center [617, 25] width 44 height 18
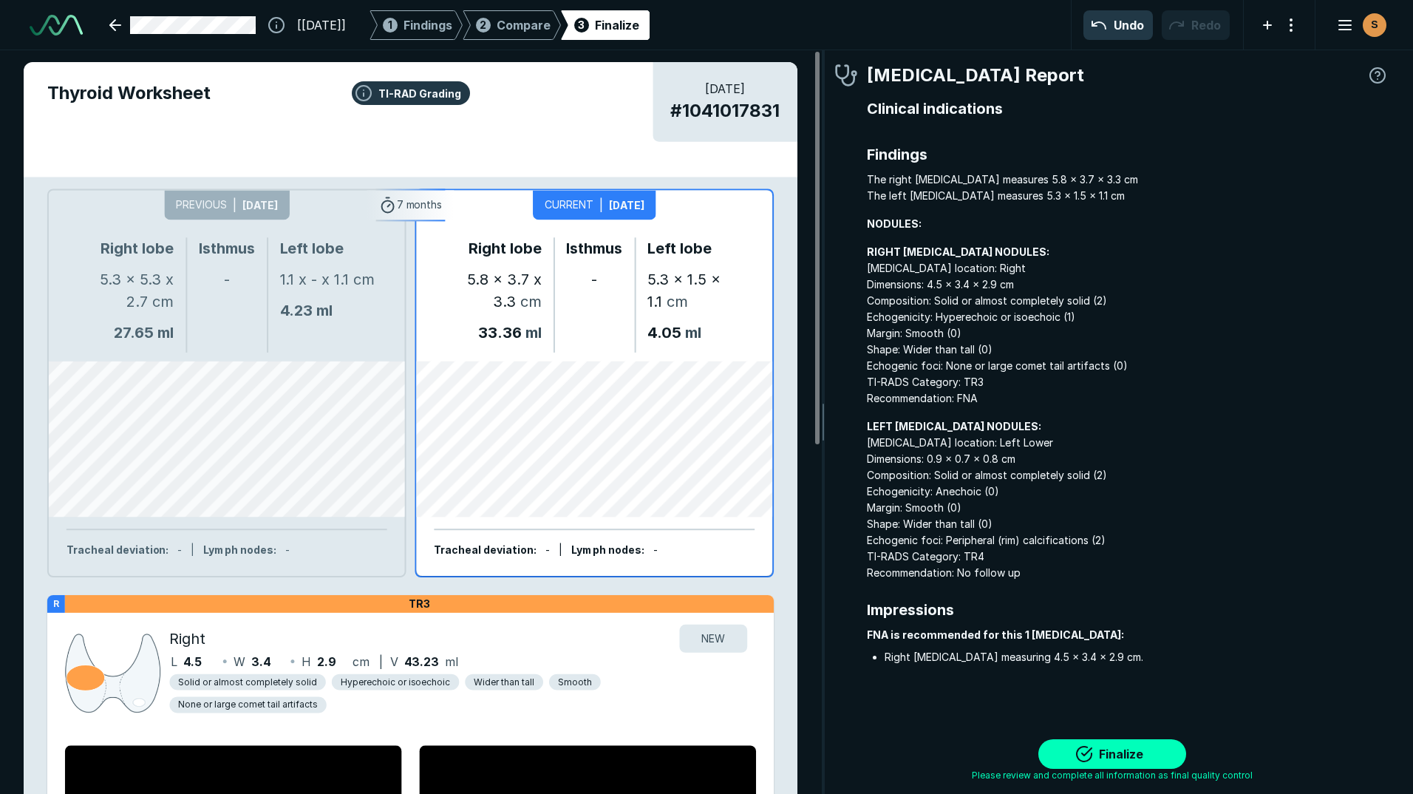
scroll to position [5159, 4373]
click at [1138, 752] on button "Finalize" at bounding box center [1112, 754] width 148 height 30
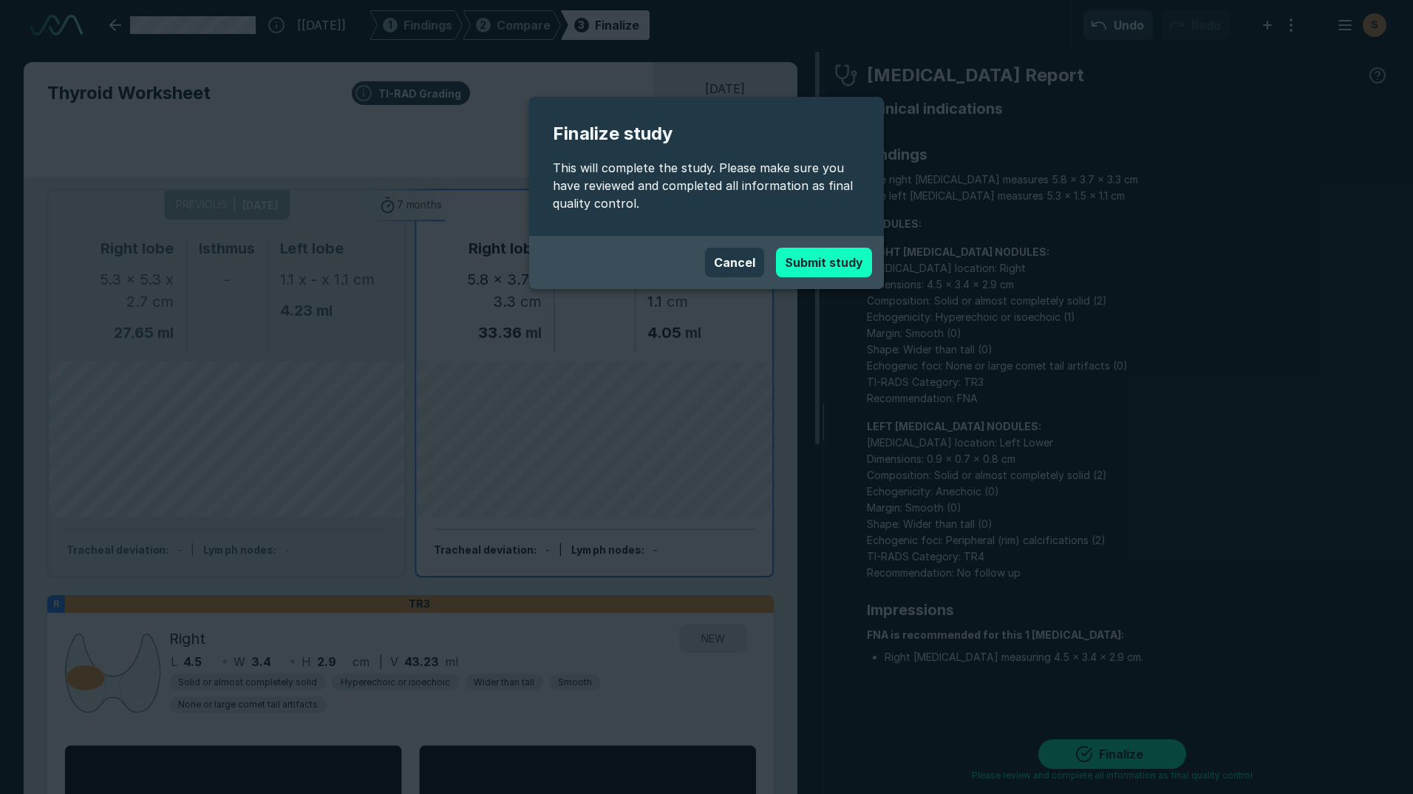
click at [839, 259] on button "Submit study" at bounding box center [824, 263] width 96 height 30
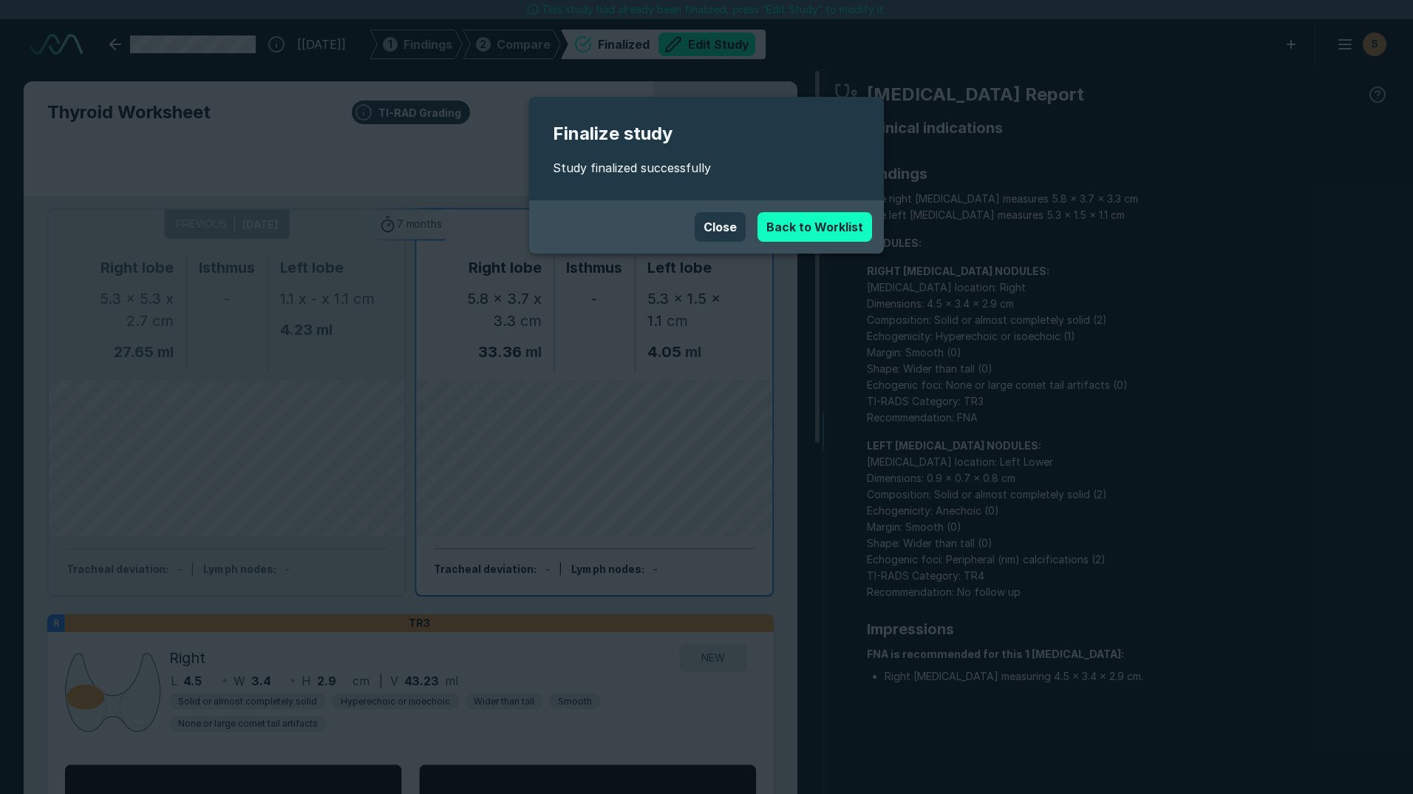
click at [803, 225] on link "Back to Worklist" at bounding box center [814, 227] width 115 height 30
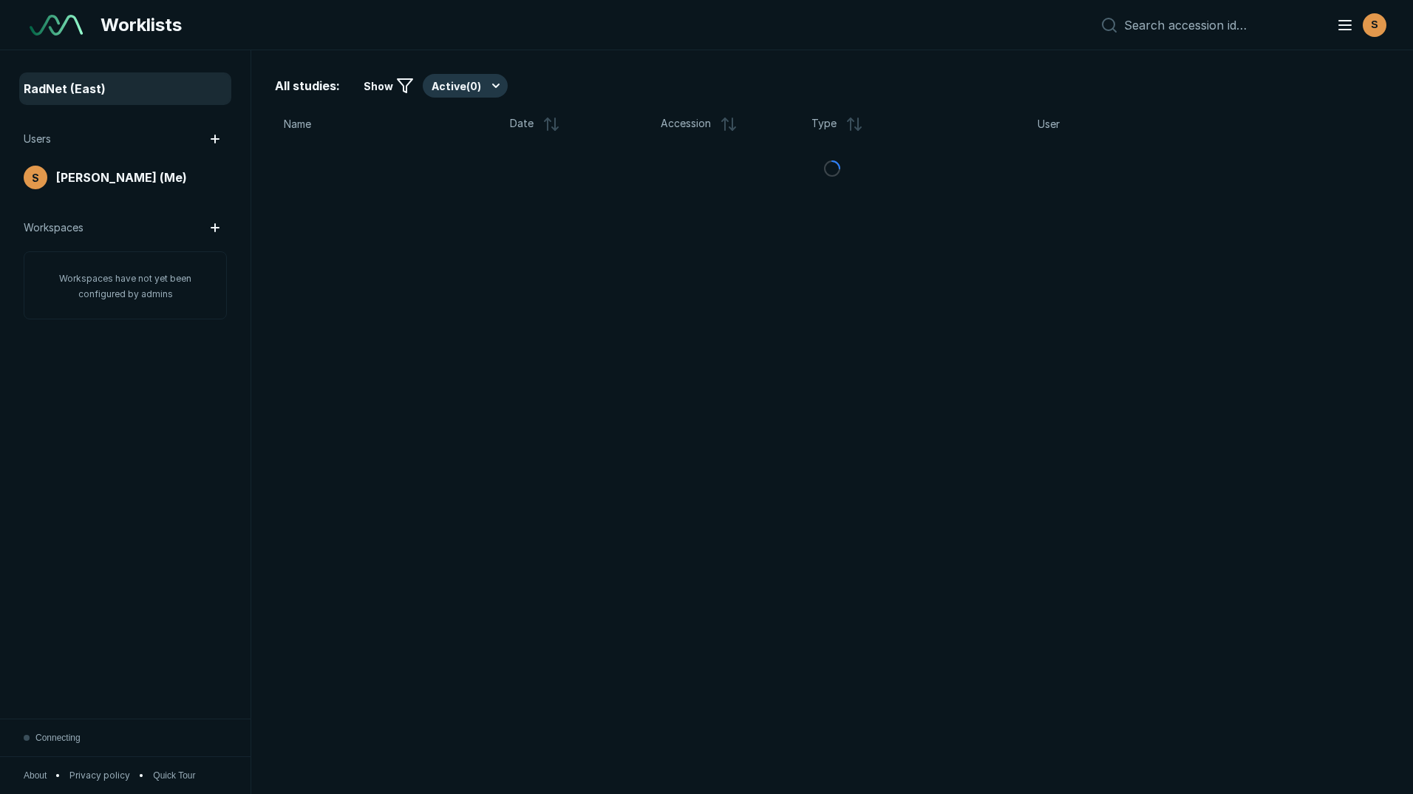
scroll to position [5213, 8257]
